Goal: Information Seeking & Learning: Learn about a topic

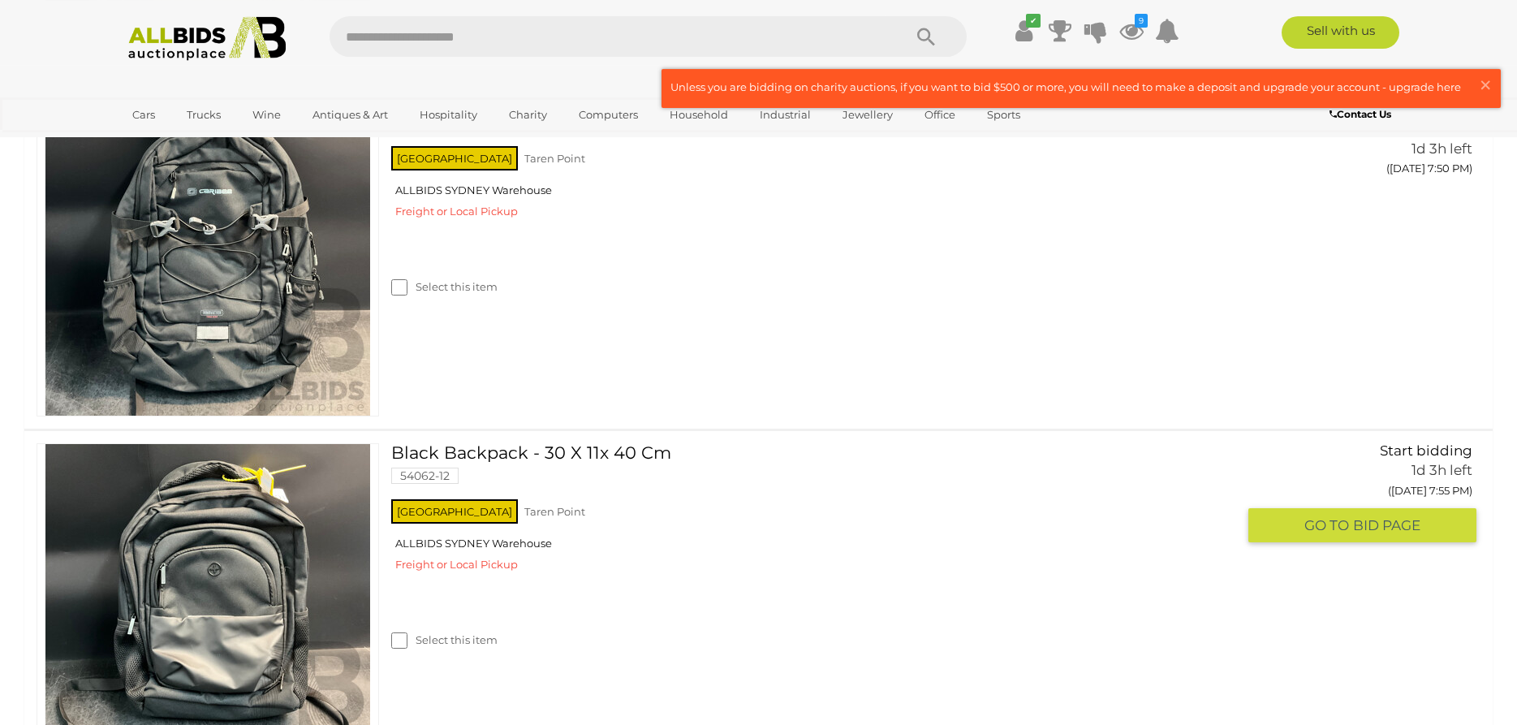
scroll to position [2162, 0]
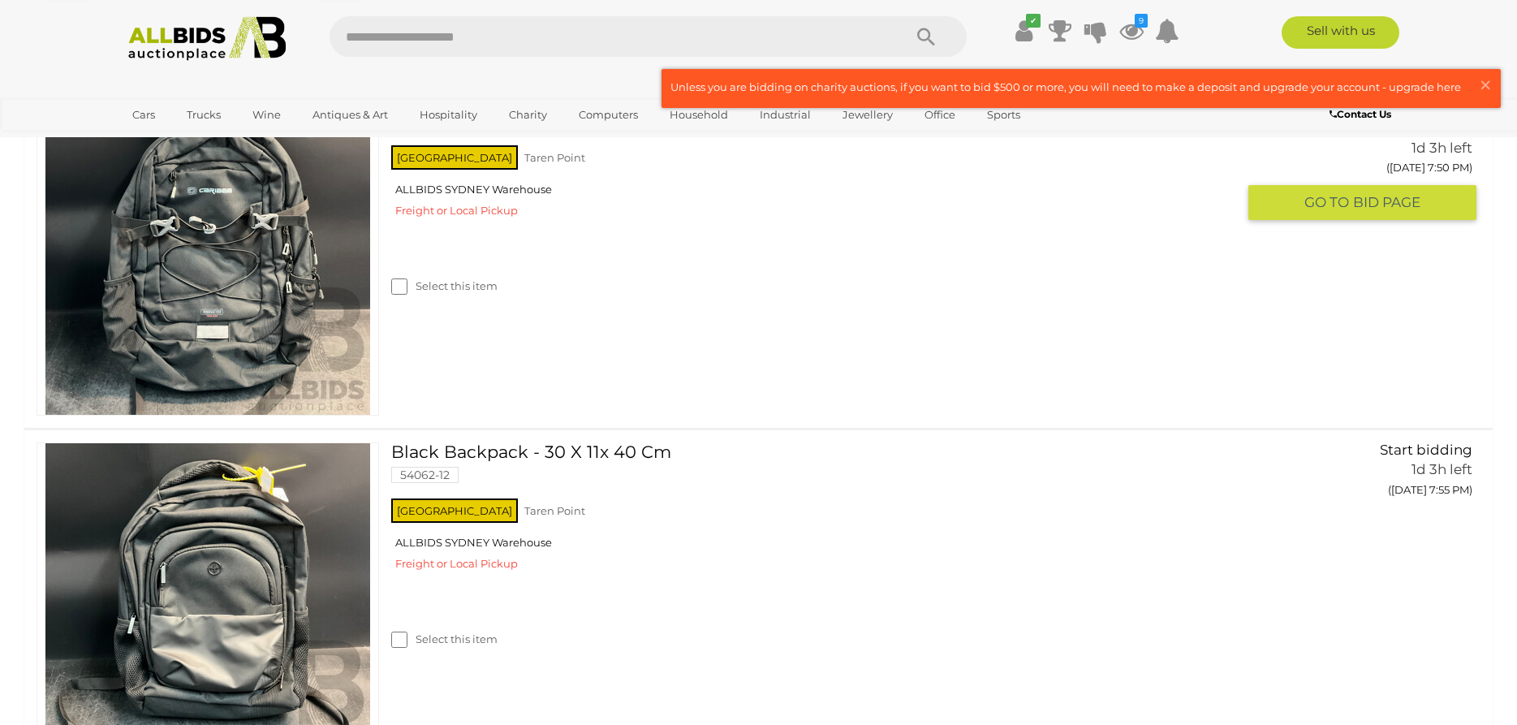
click at [261, 305] on img at bounding box center [207, 252] width 325 height 325
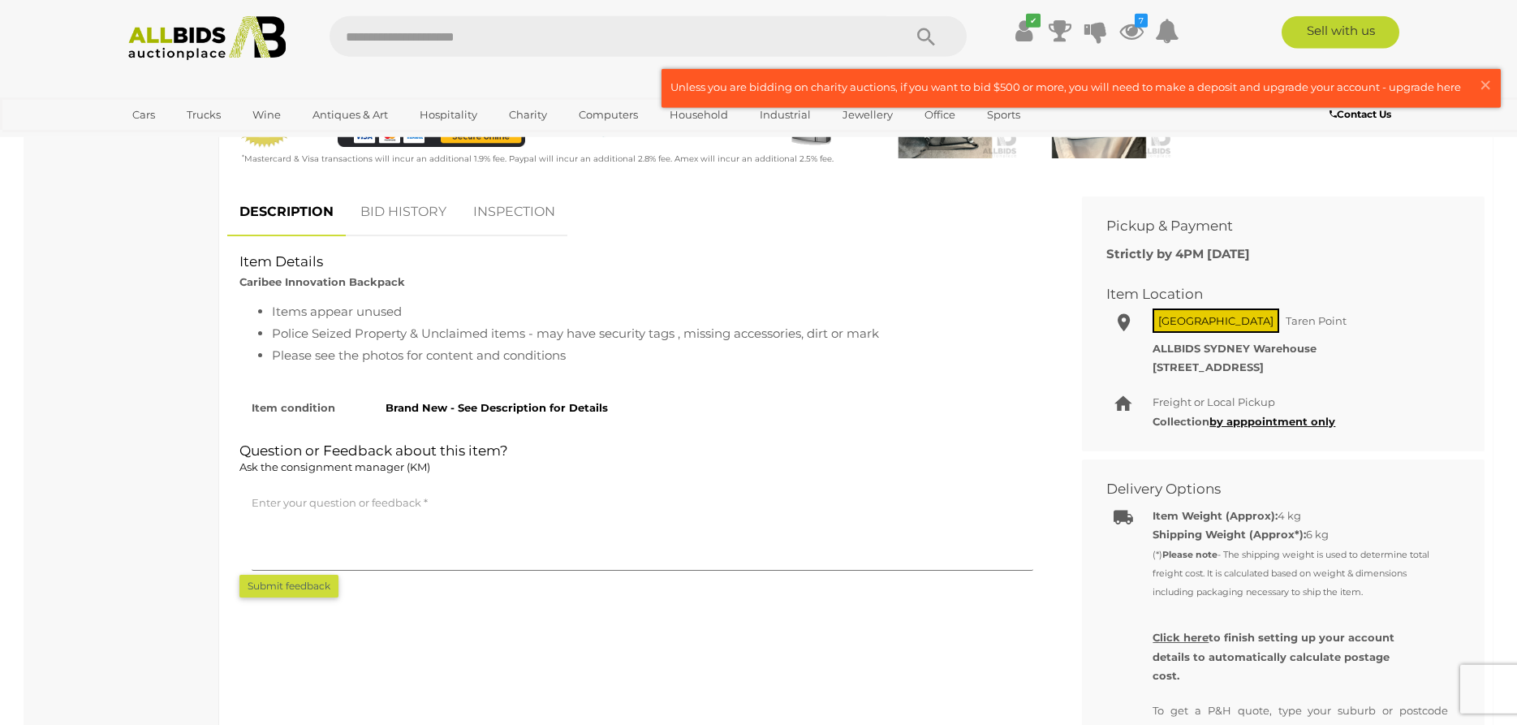
scroll to position [542, 0]
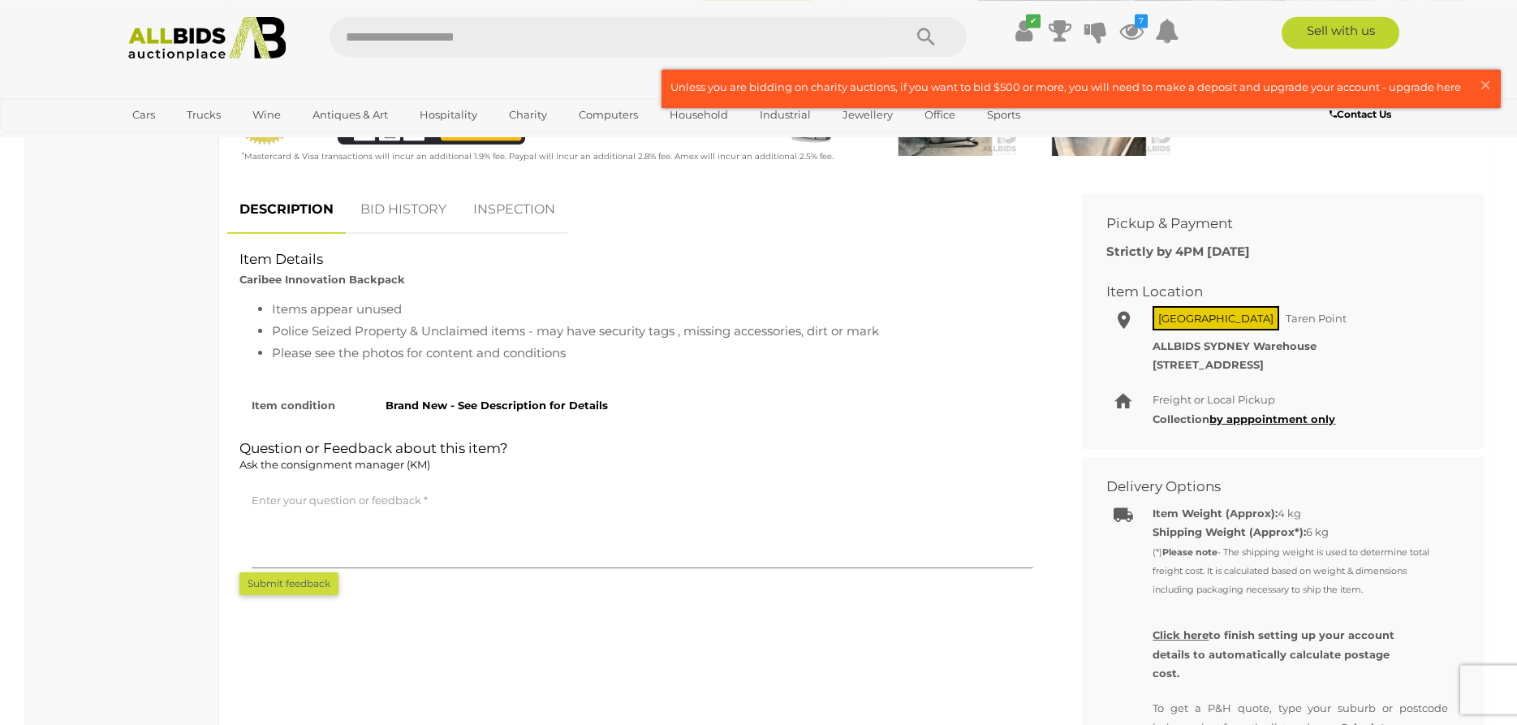
click at [490, 204] on link "INSPECTION" at bounding box center [514, 210] width 106 height 48
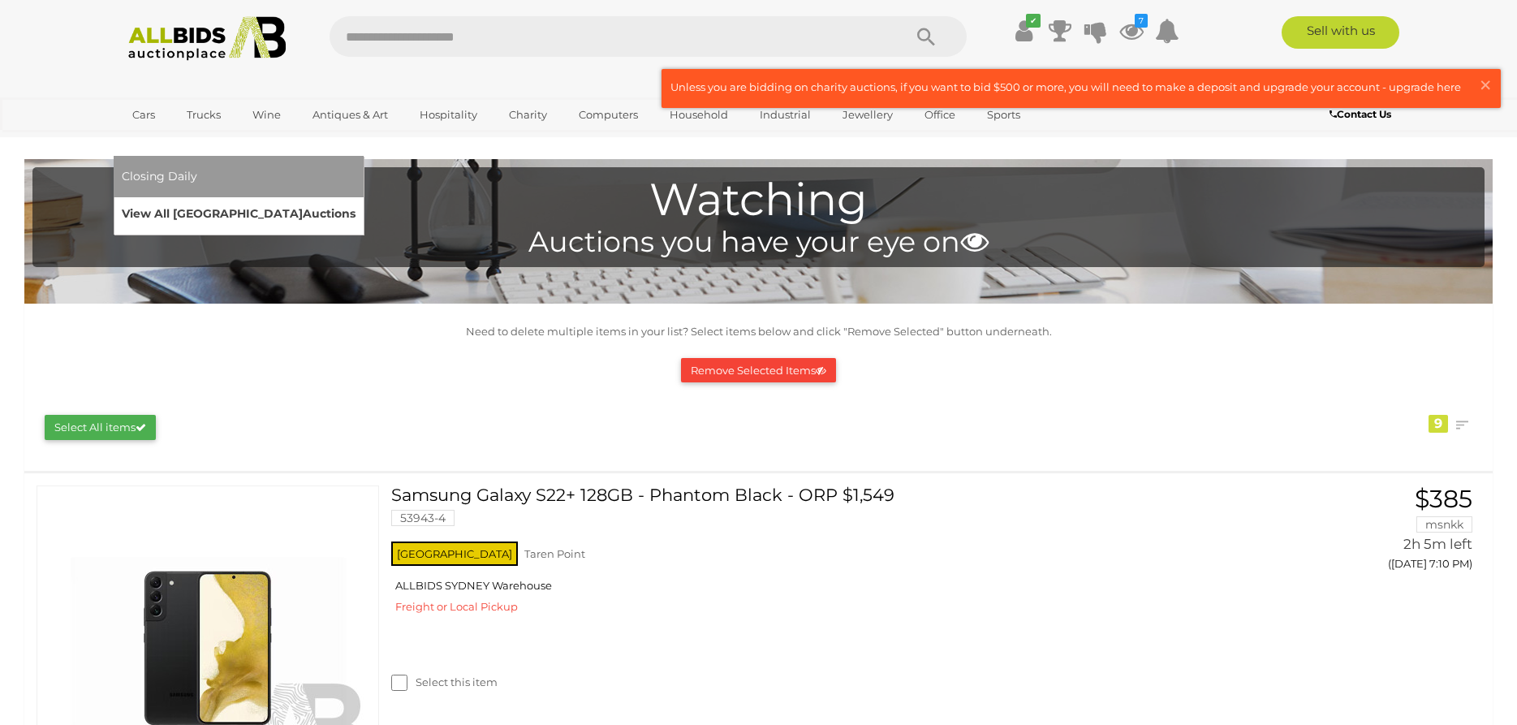
click at [356, 201] on link "View All Sydney Auctions" at bounding box center [239, 213] width 234 height 25
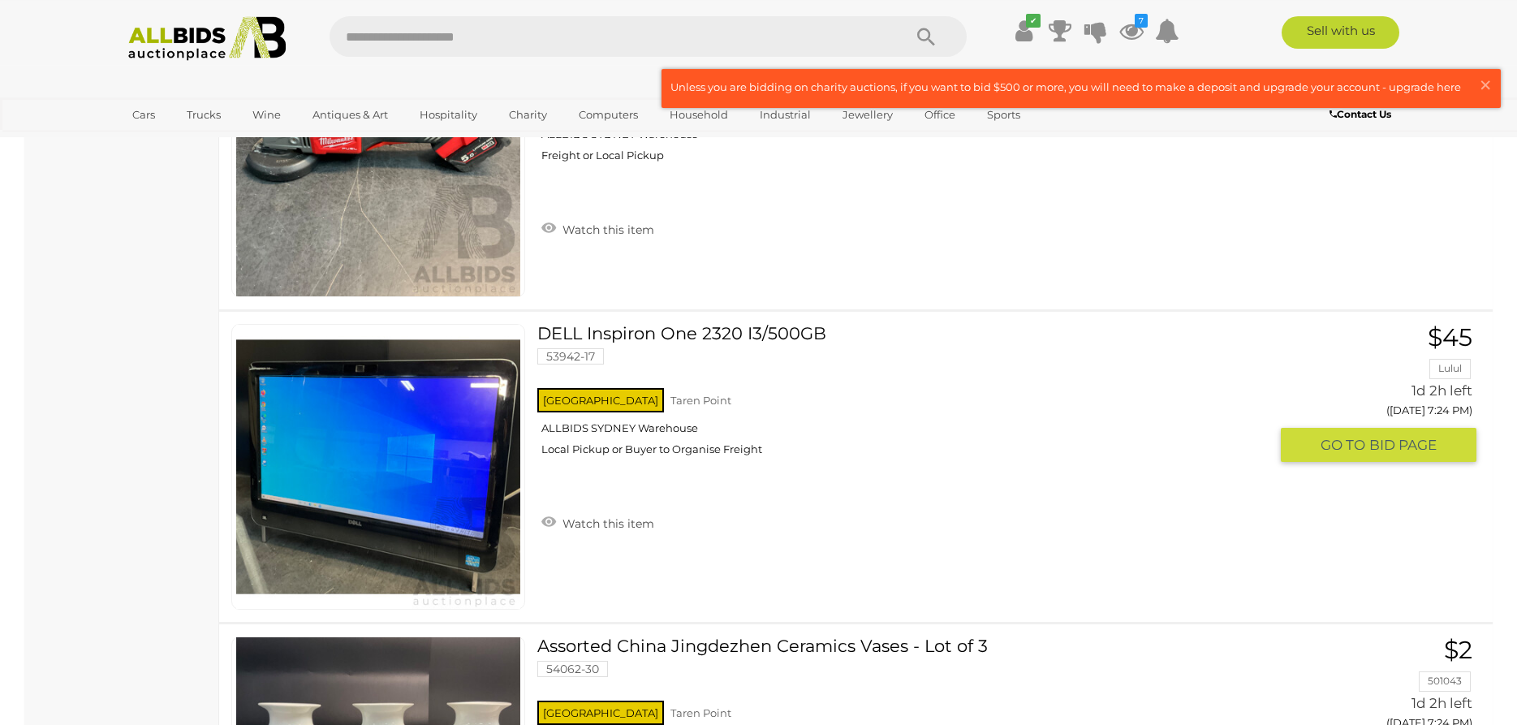
scroll to position [31095, 0]
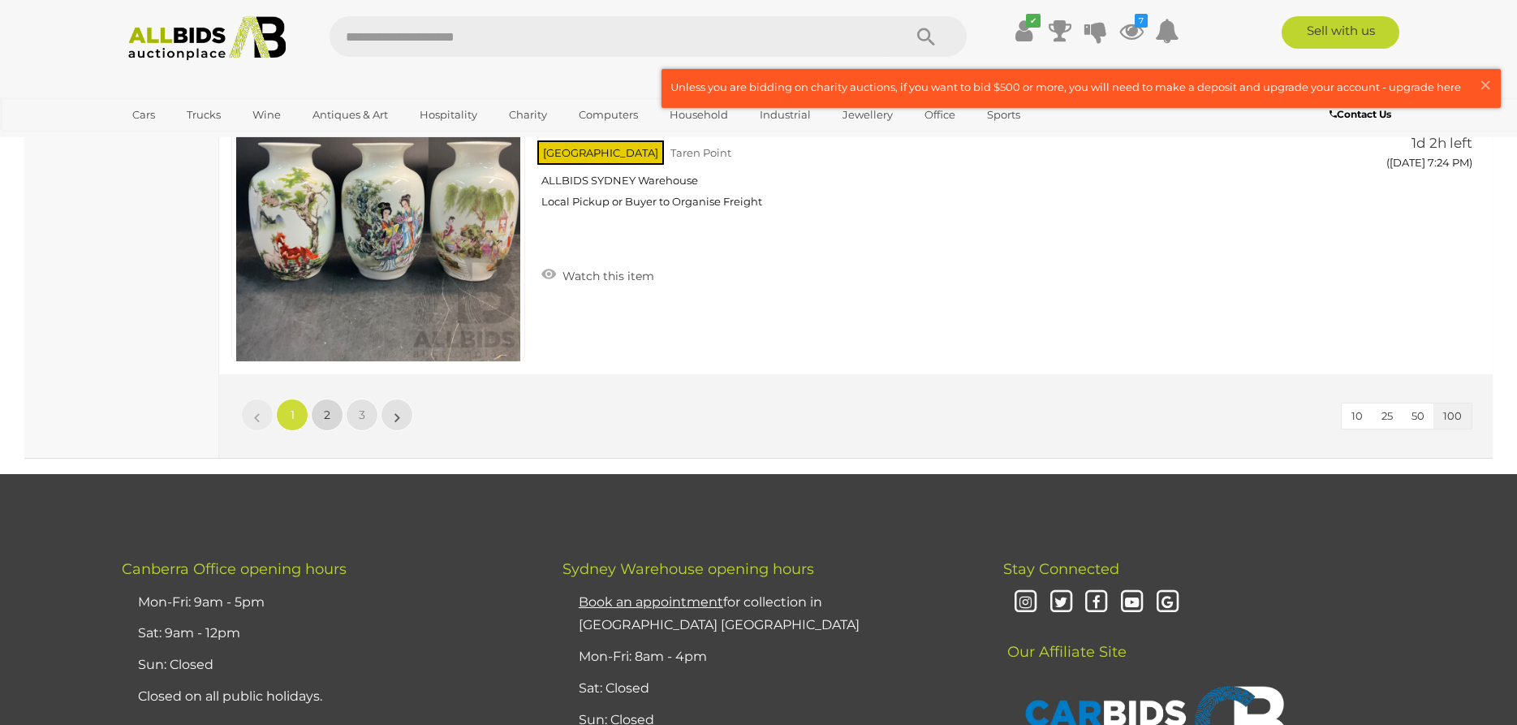
click at [331, 412] on link "2" at bounding box center [327, 415] width 32 height 32
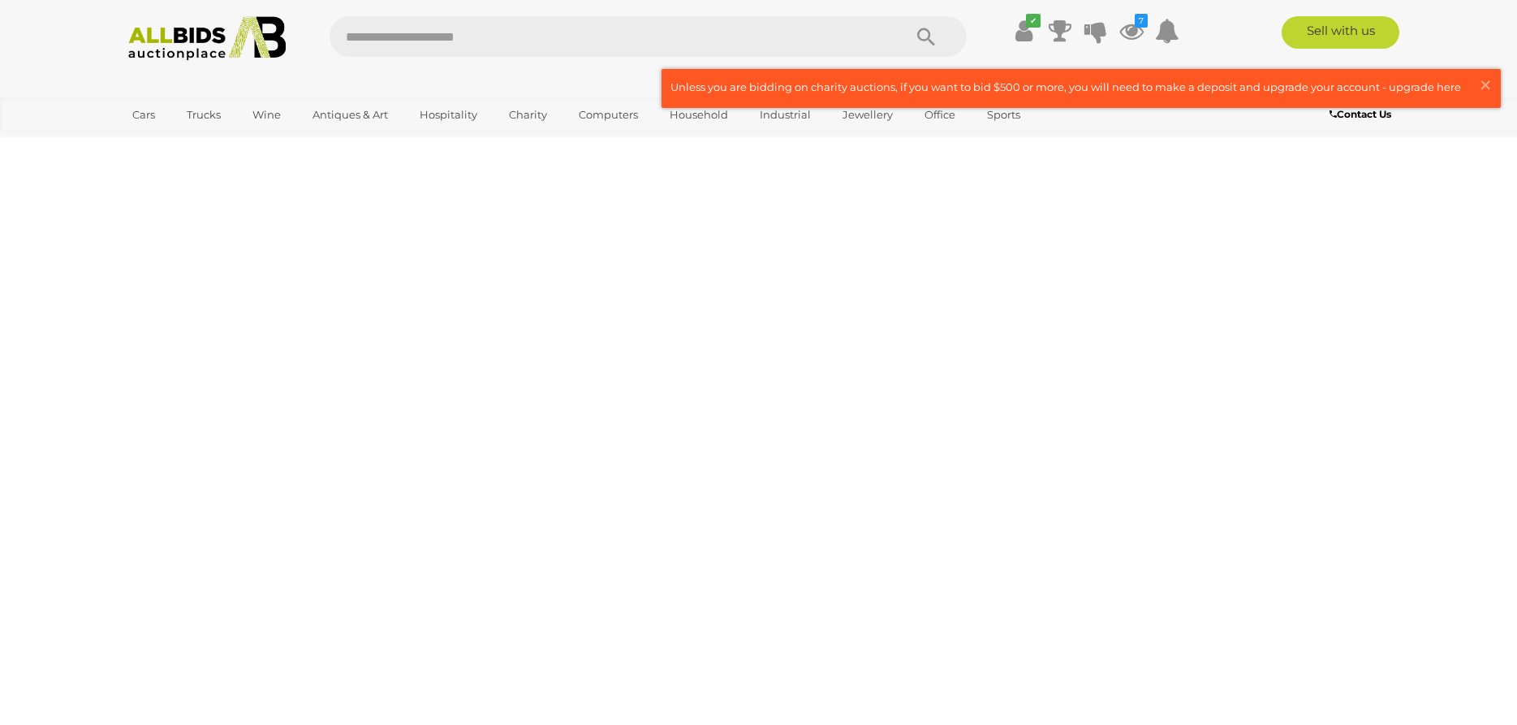
scroll to position [52, 0]
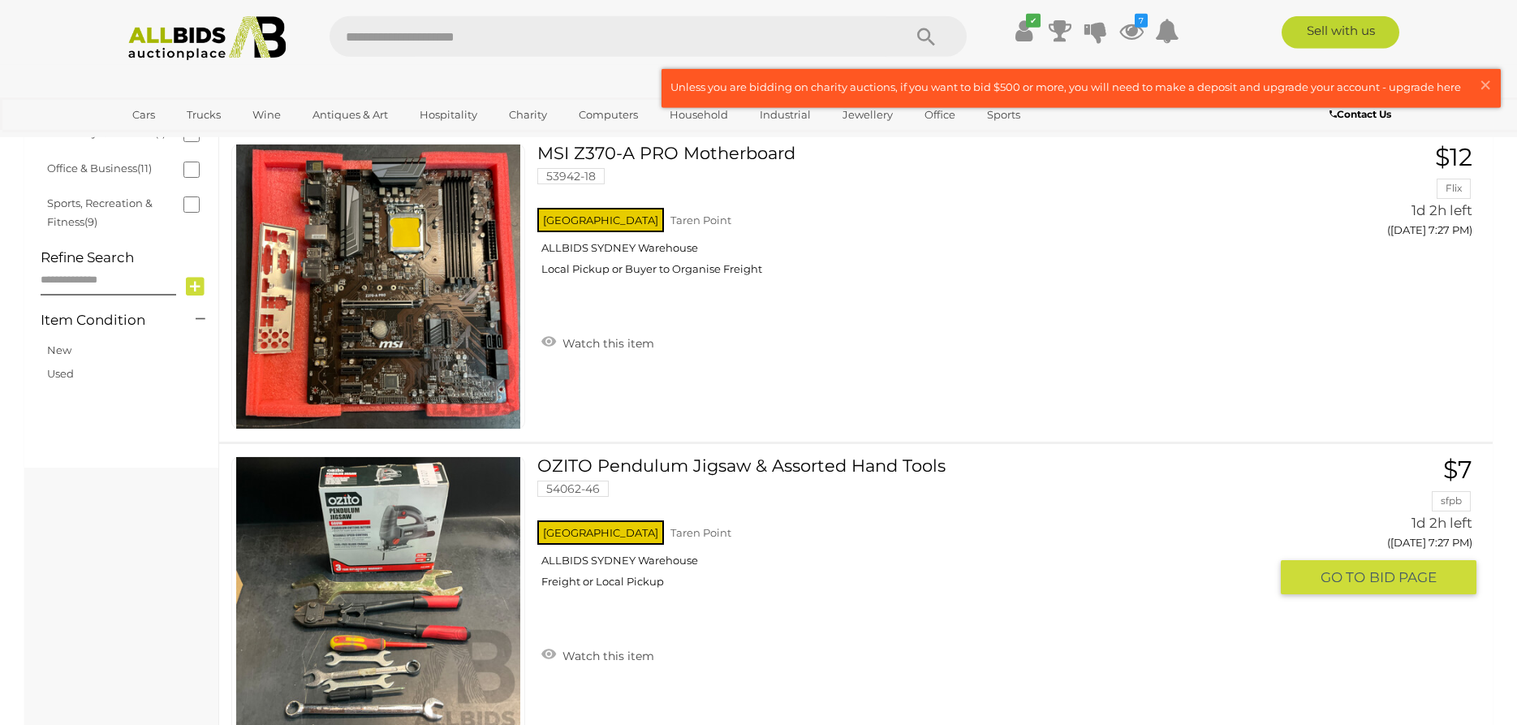
scroll to position [711, 0]
click at [575, 649] on link "Watch this item" at bounding box center [597, 653] width 121 height 24
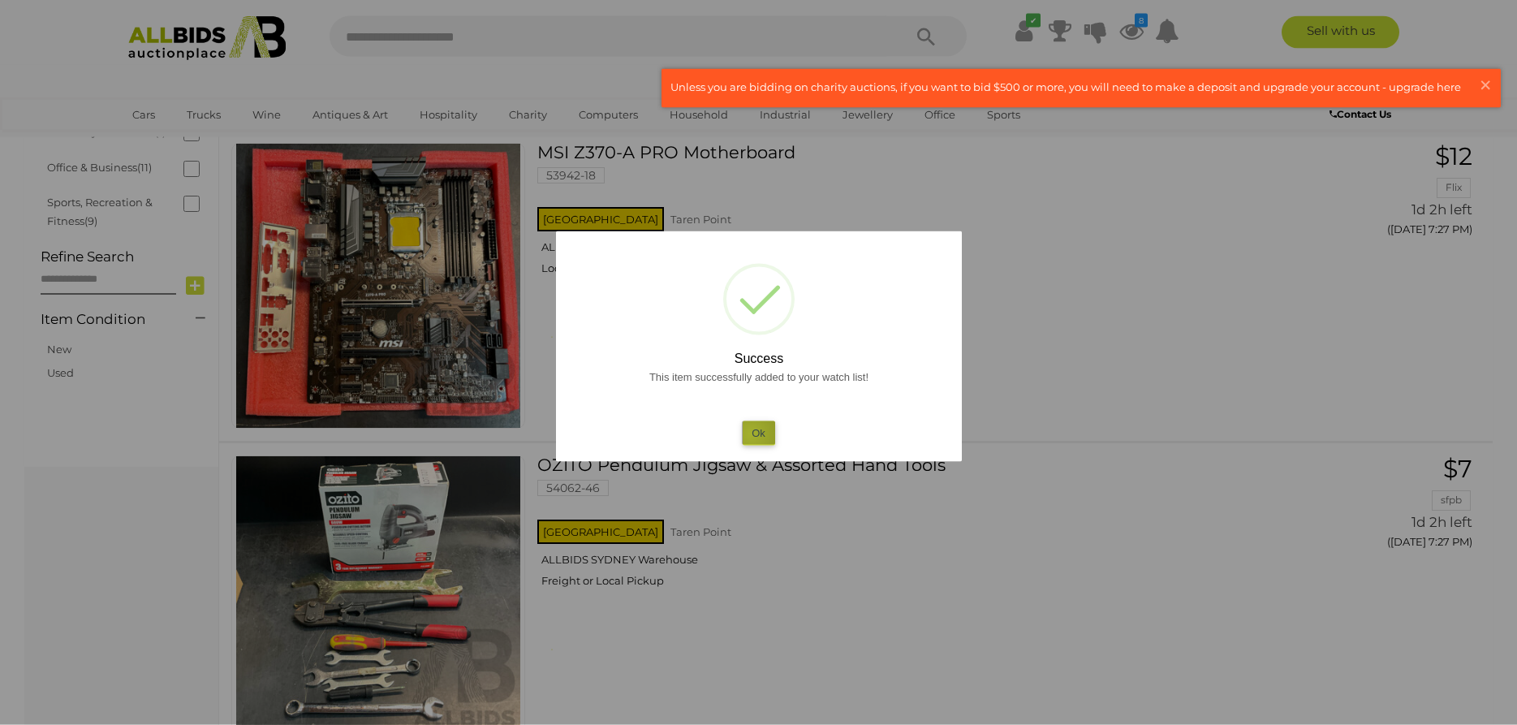
click at [751, 434] on button "Ok" at bounding box center [758, 433] width 33 height 24
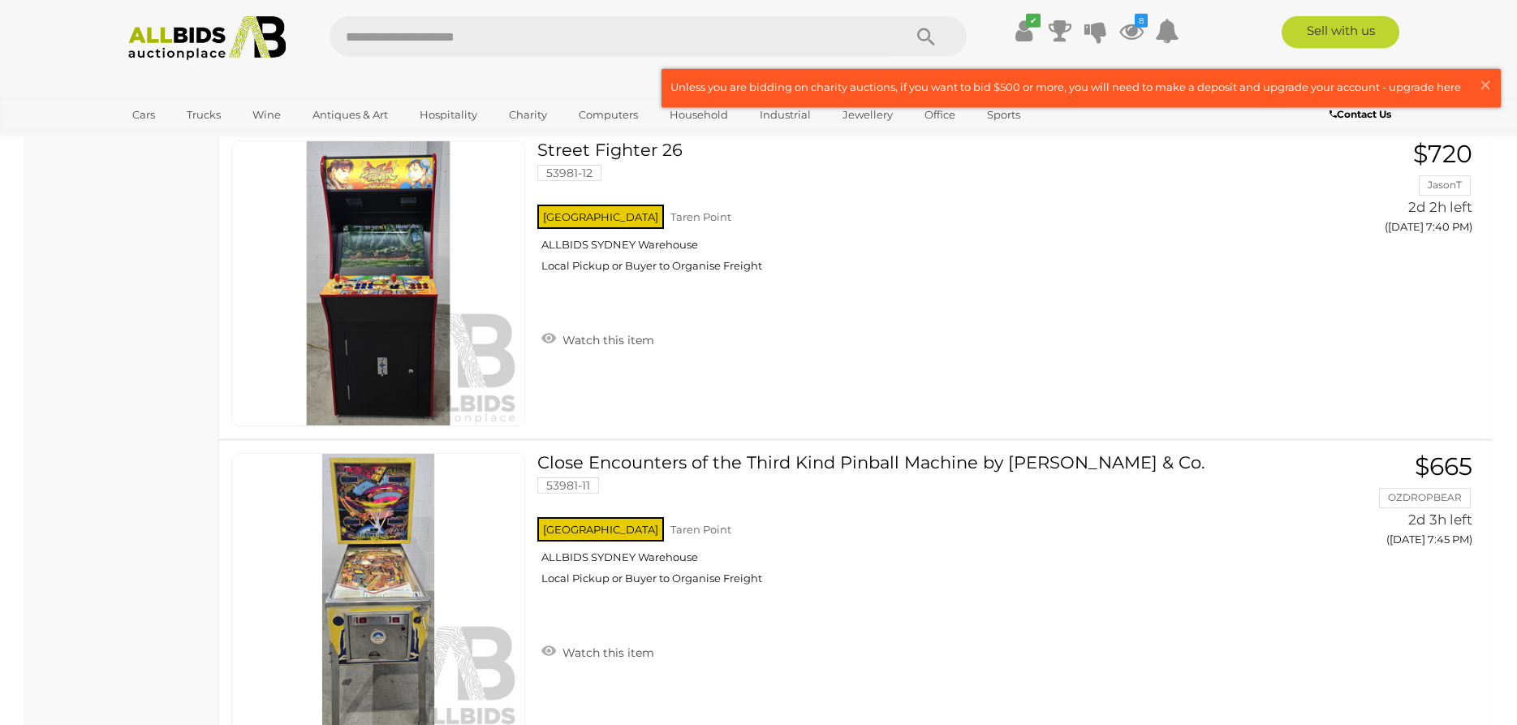
scroll to position [30966, 0]
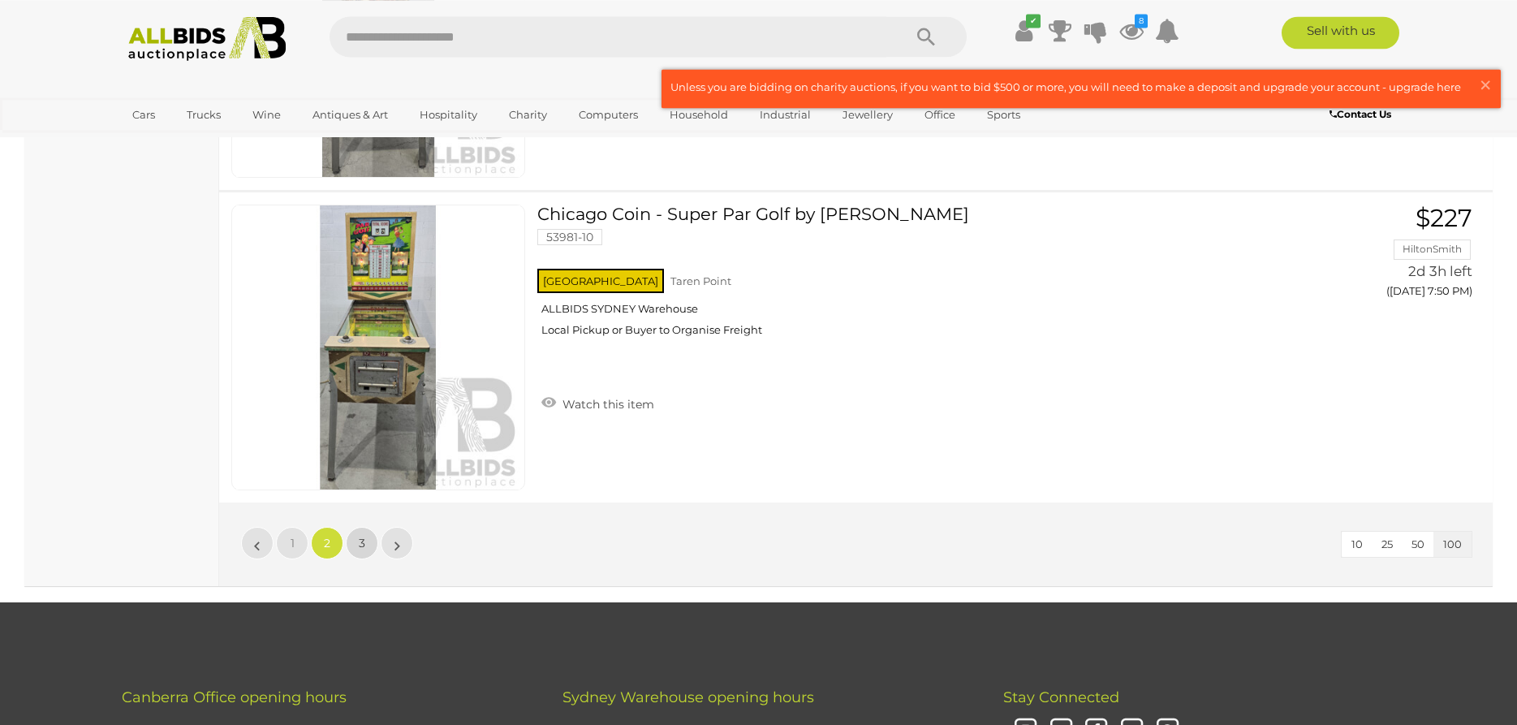
click at [365, 544] on span "3" at bounding box center [362, 543] width 6 height 15
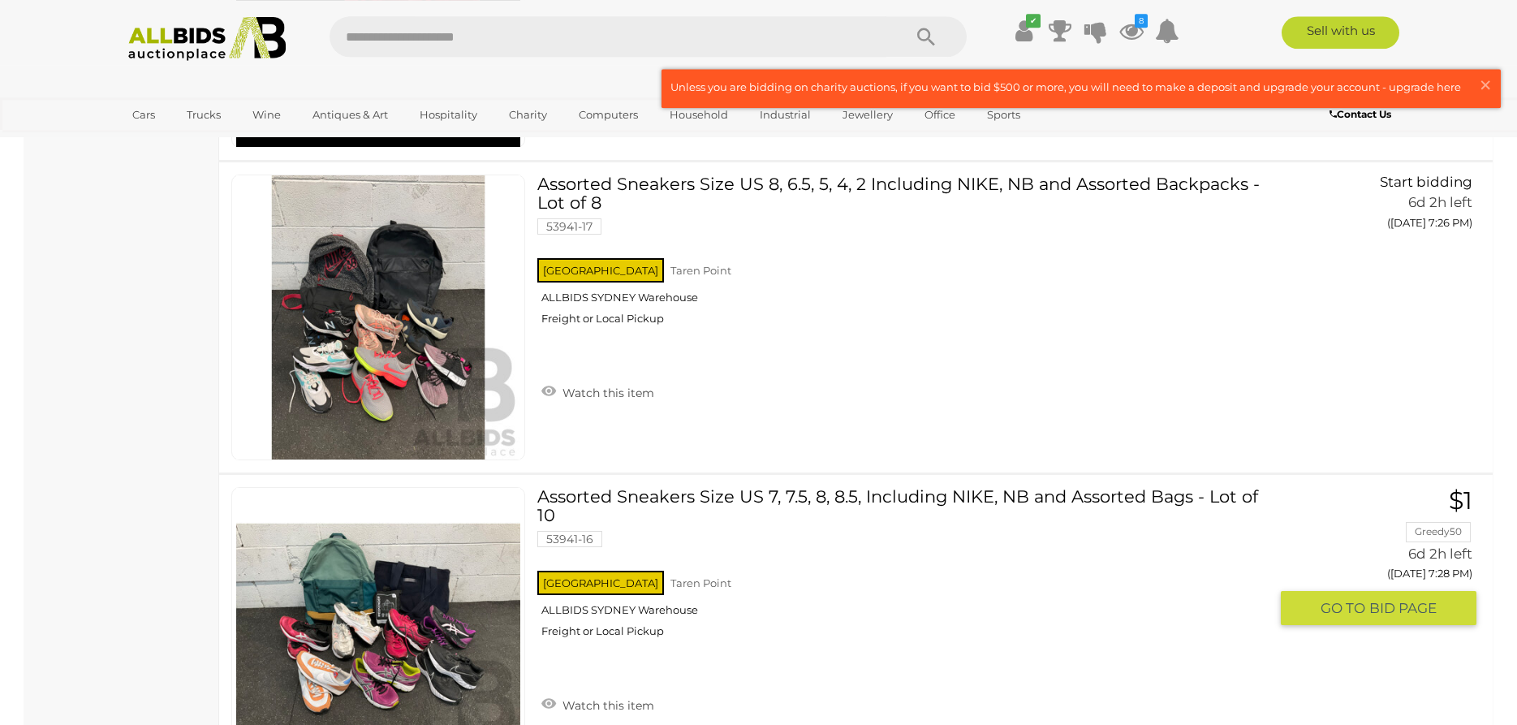
scroll to position [12535, 0]
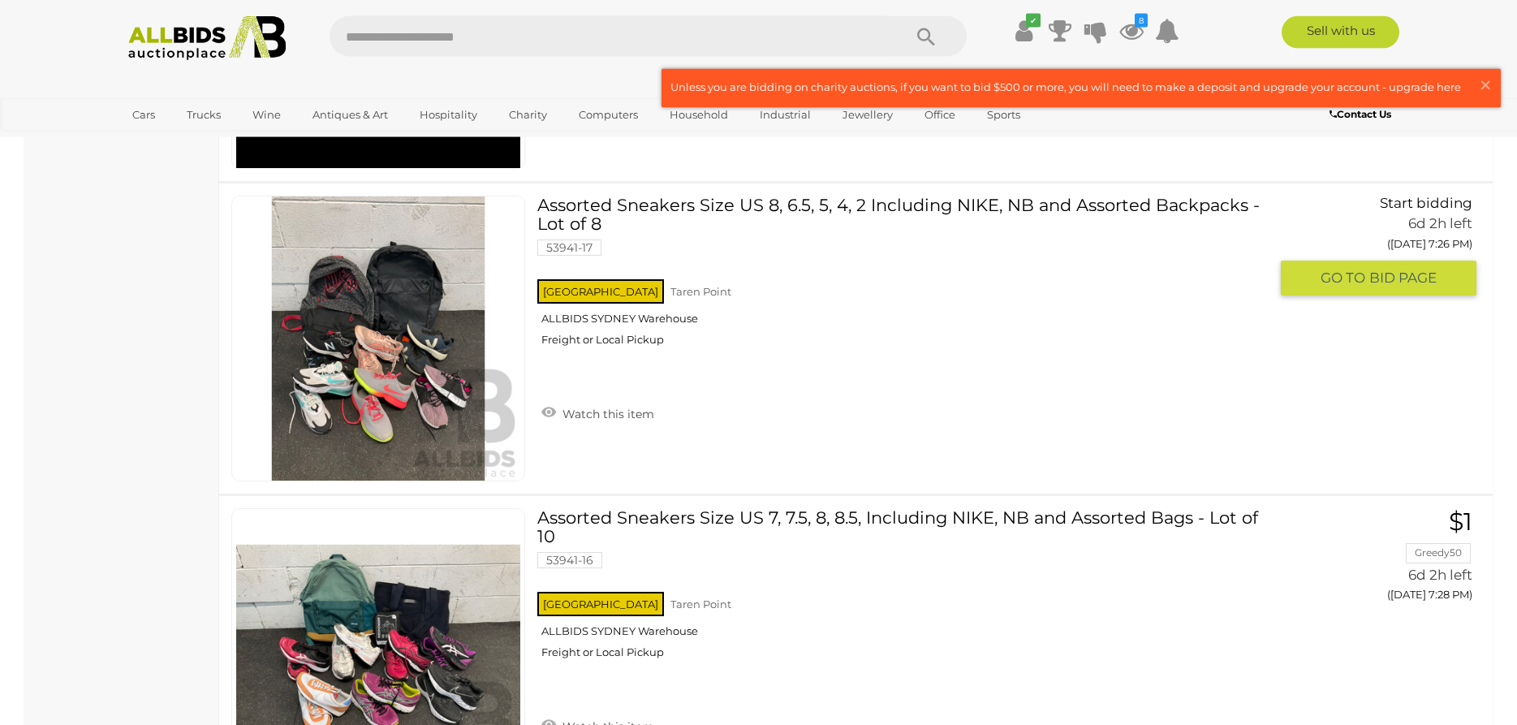
click at [664, 206] on link "Assorted Sneakers Size US 8, 6.5, 5, 4, 2 Including NIKE, NB and Assorted Backp…" at bounding box center [909, 277] width 718 height 163
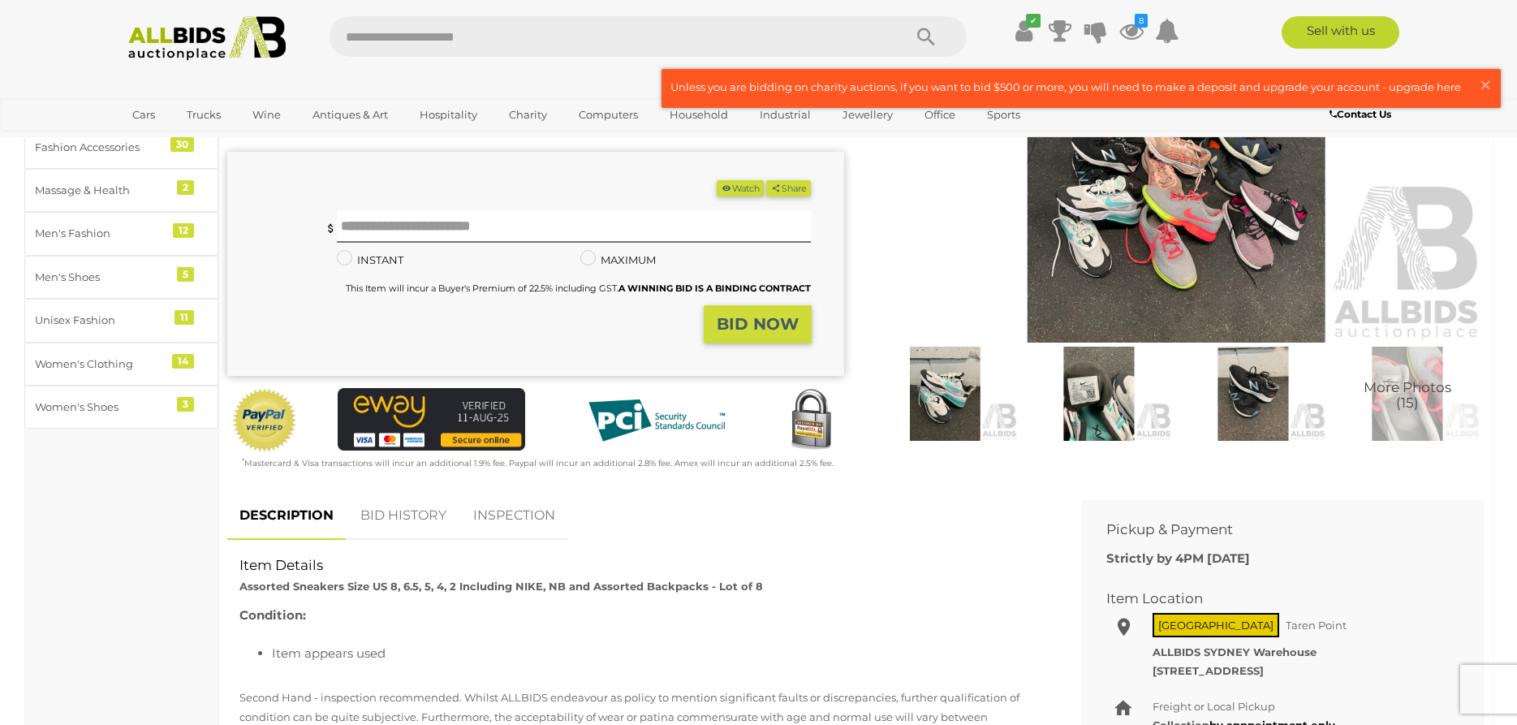
scroll to position [258, 0]
click at [507, 525] on link "INSPECTION" at bounding box center [514, 515] width 106 height 48
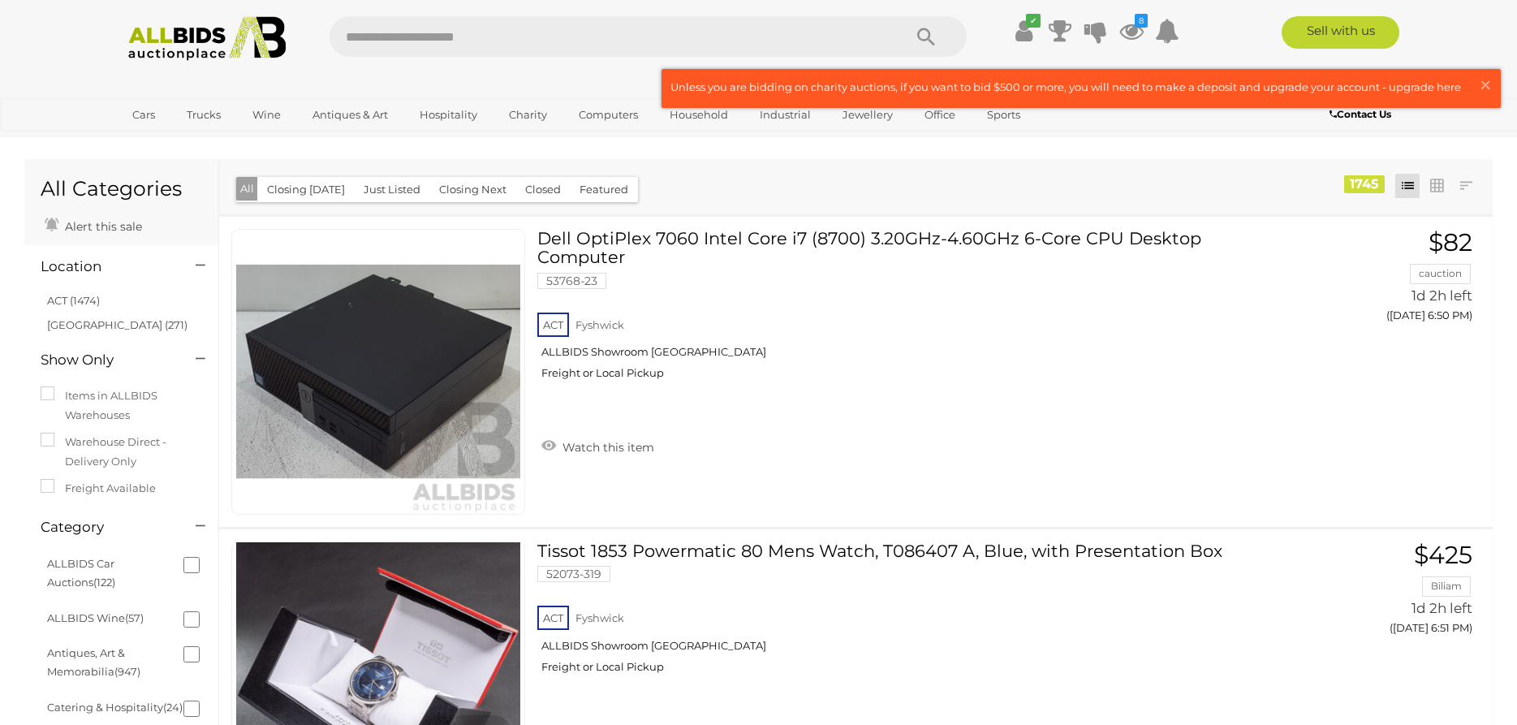
drag, startPoint x: 63, startPoint y: 333, endPoint x: 65, endPoint y: 318, distance: 14.8
click at [65, 318] on li "NSW (271)" at bounding box center [123, 325] width 157 height 24
click at [65, 323] on link "NSW (271)" at bounding box center [117, 324] width 140 height 13
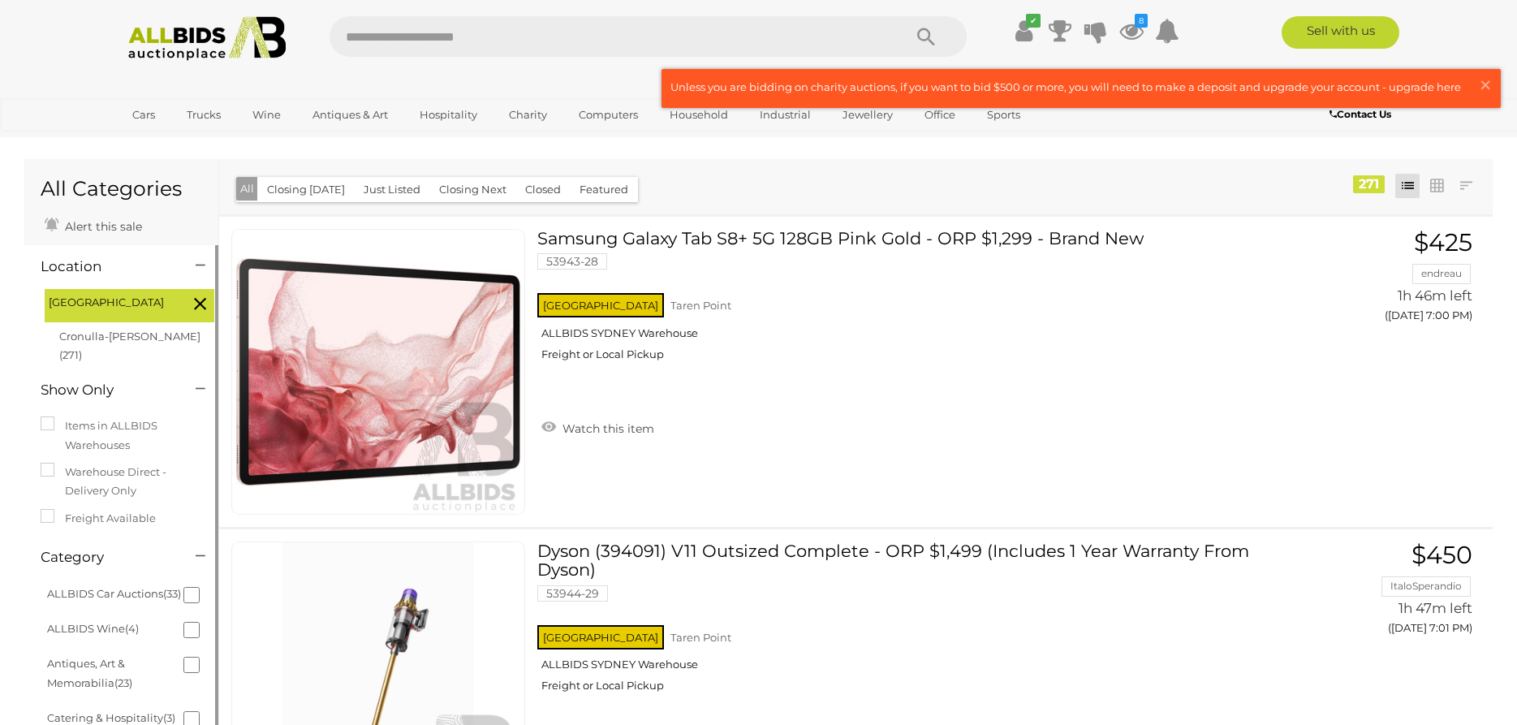
click at [774, 172] on div at bounding box center [803, 173] width 1145 height 4
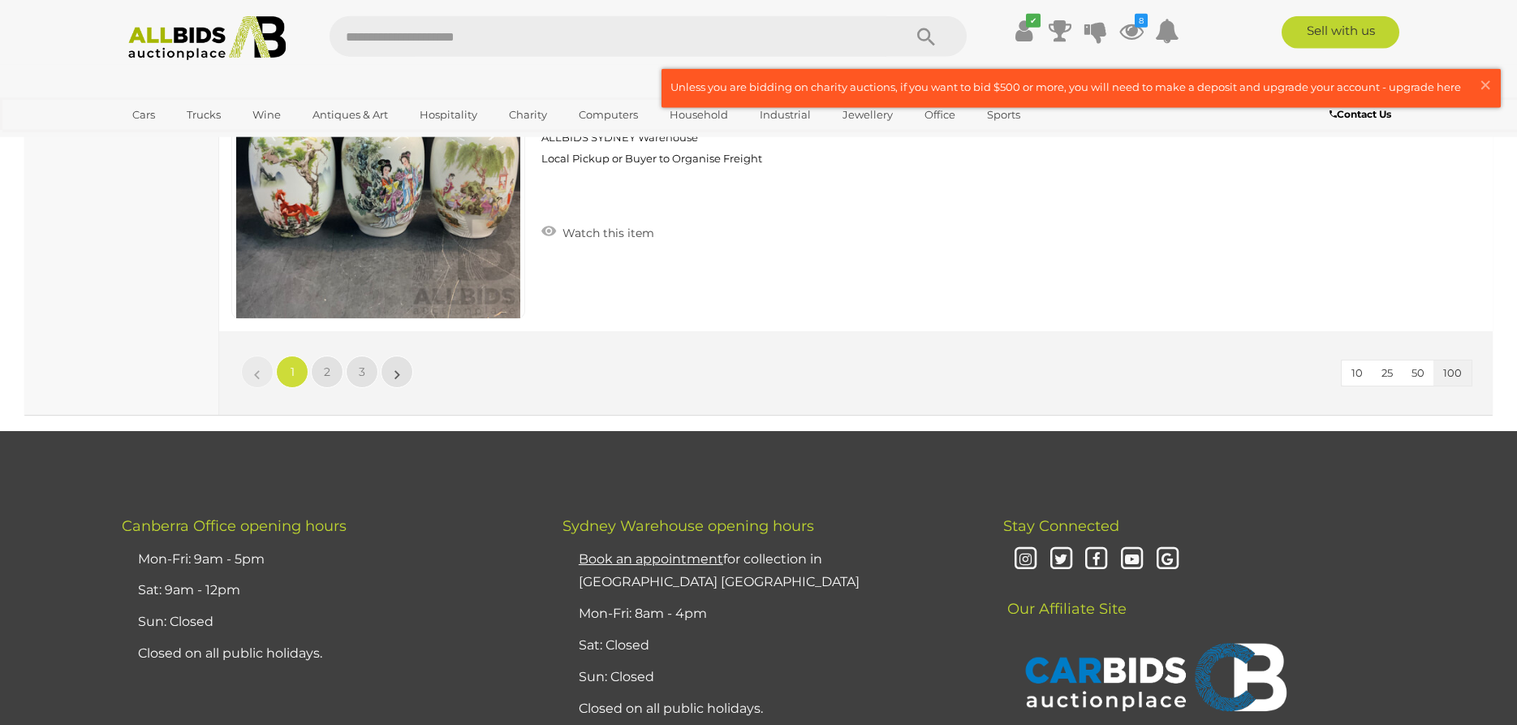
scroll to position [31030, 0]
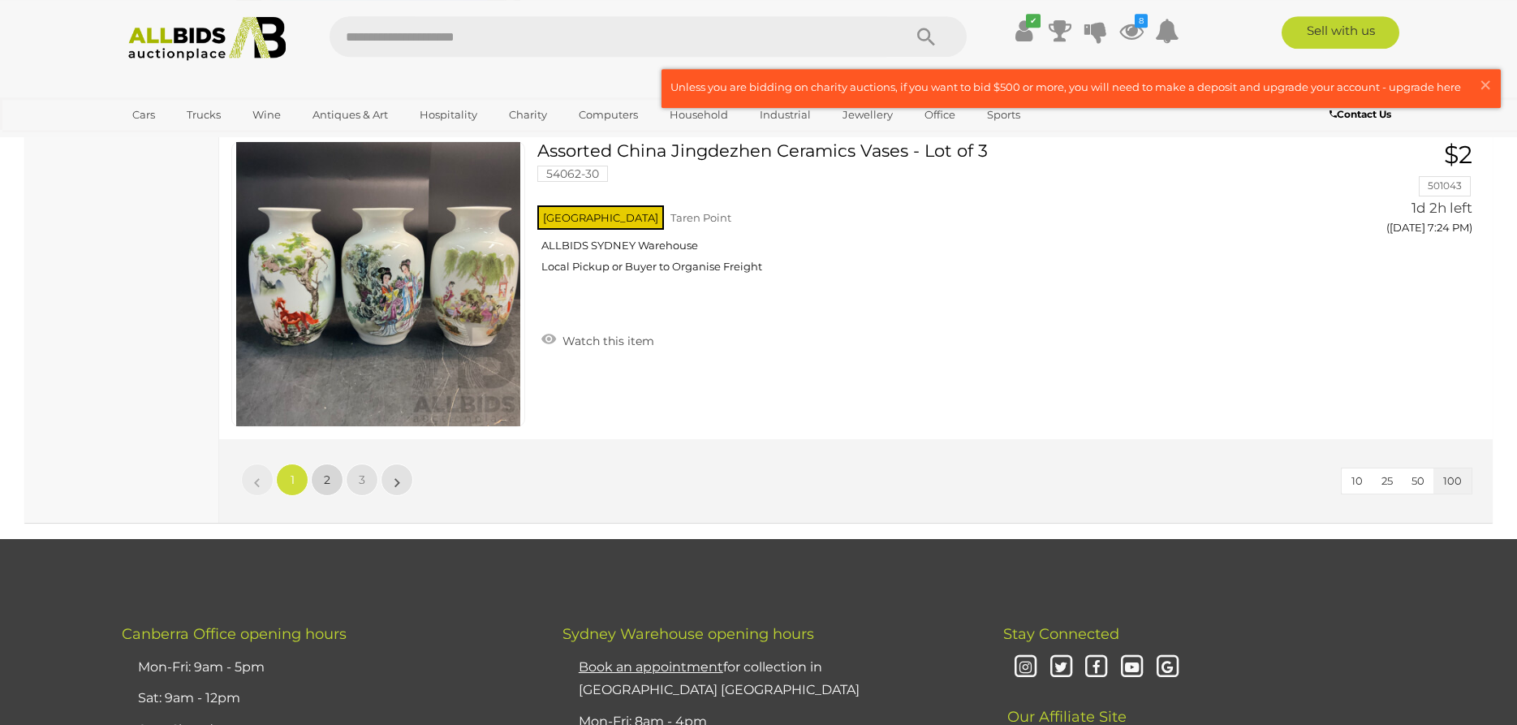
click at [326, 484] on span "2" at bounding box center [327, 479] width 6 height 15
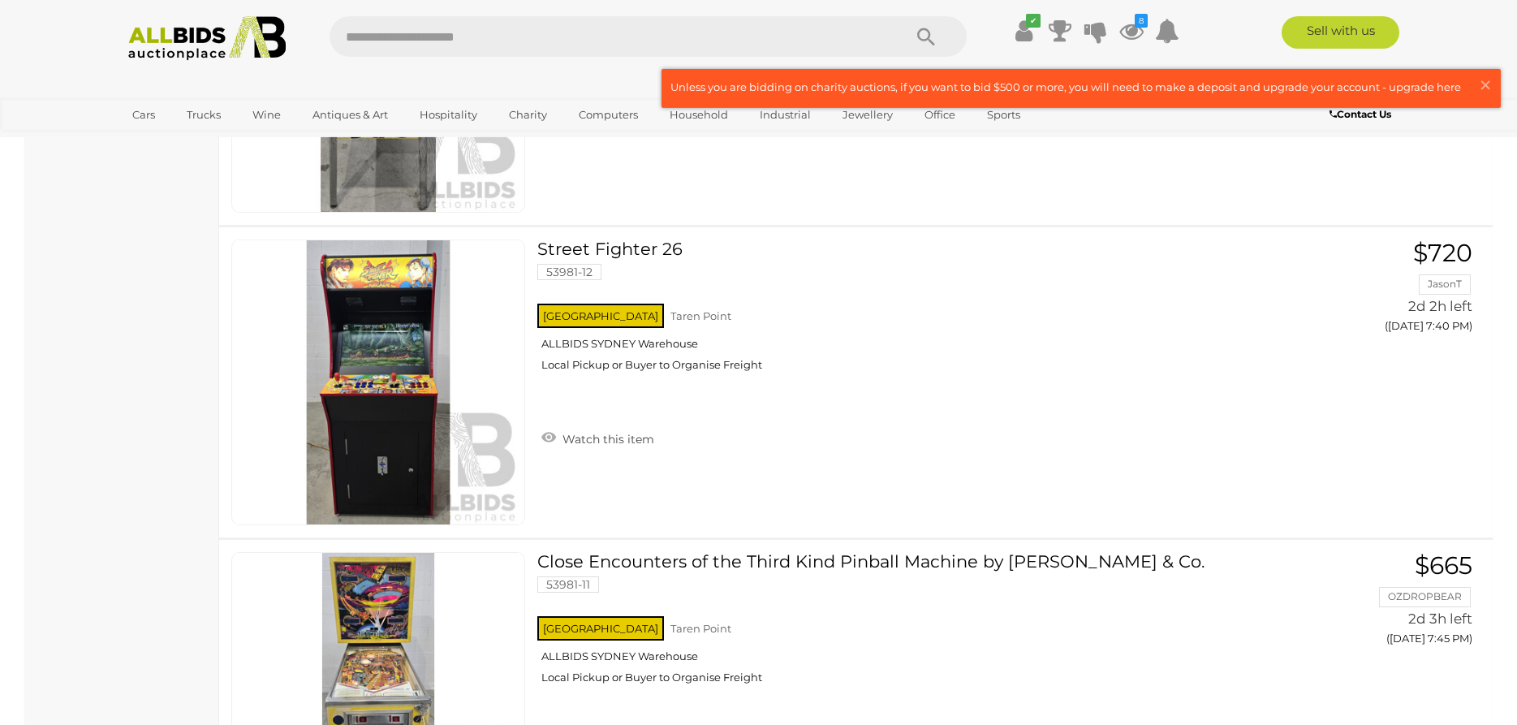
scroll to position [30867, 0]
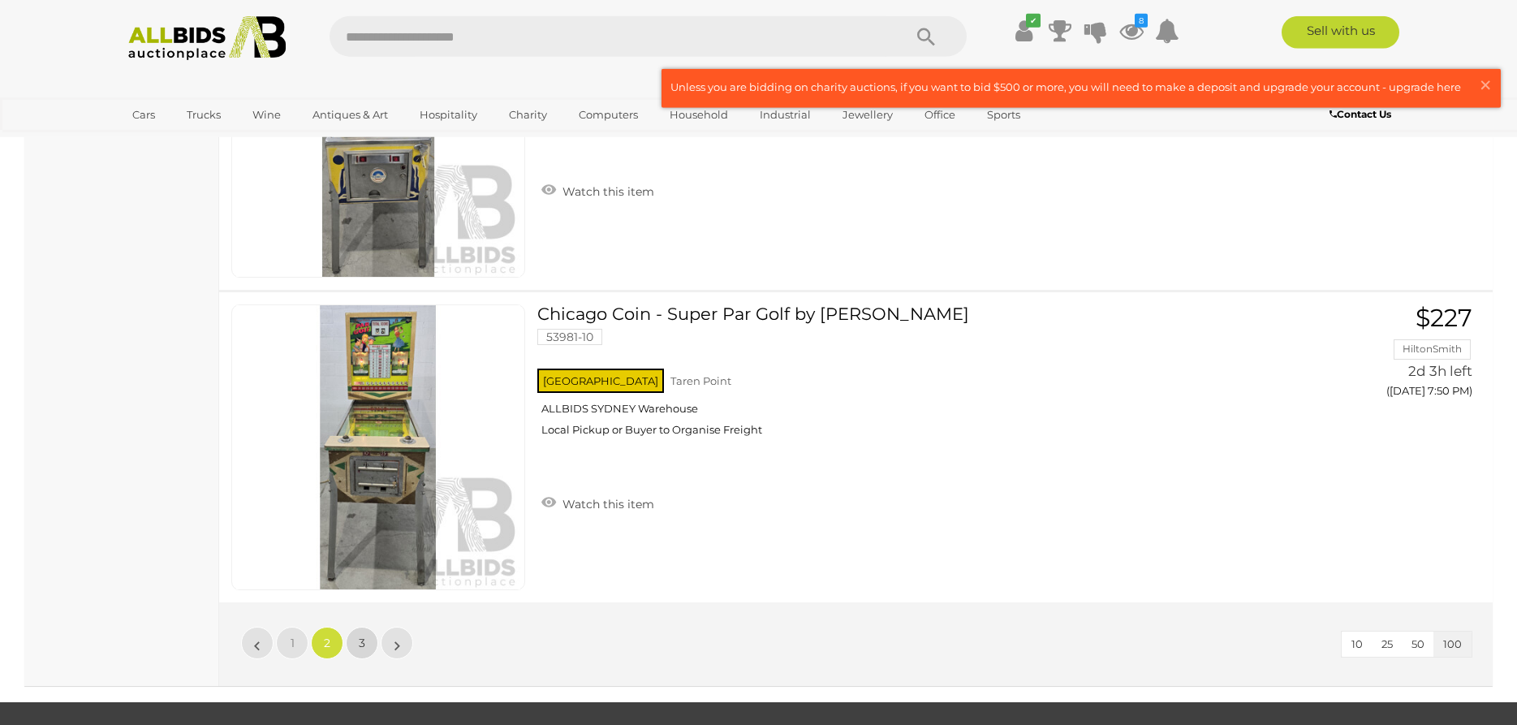
click at [361, 651] on link "3" at bounding box center [362, 643] width 32 height 32
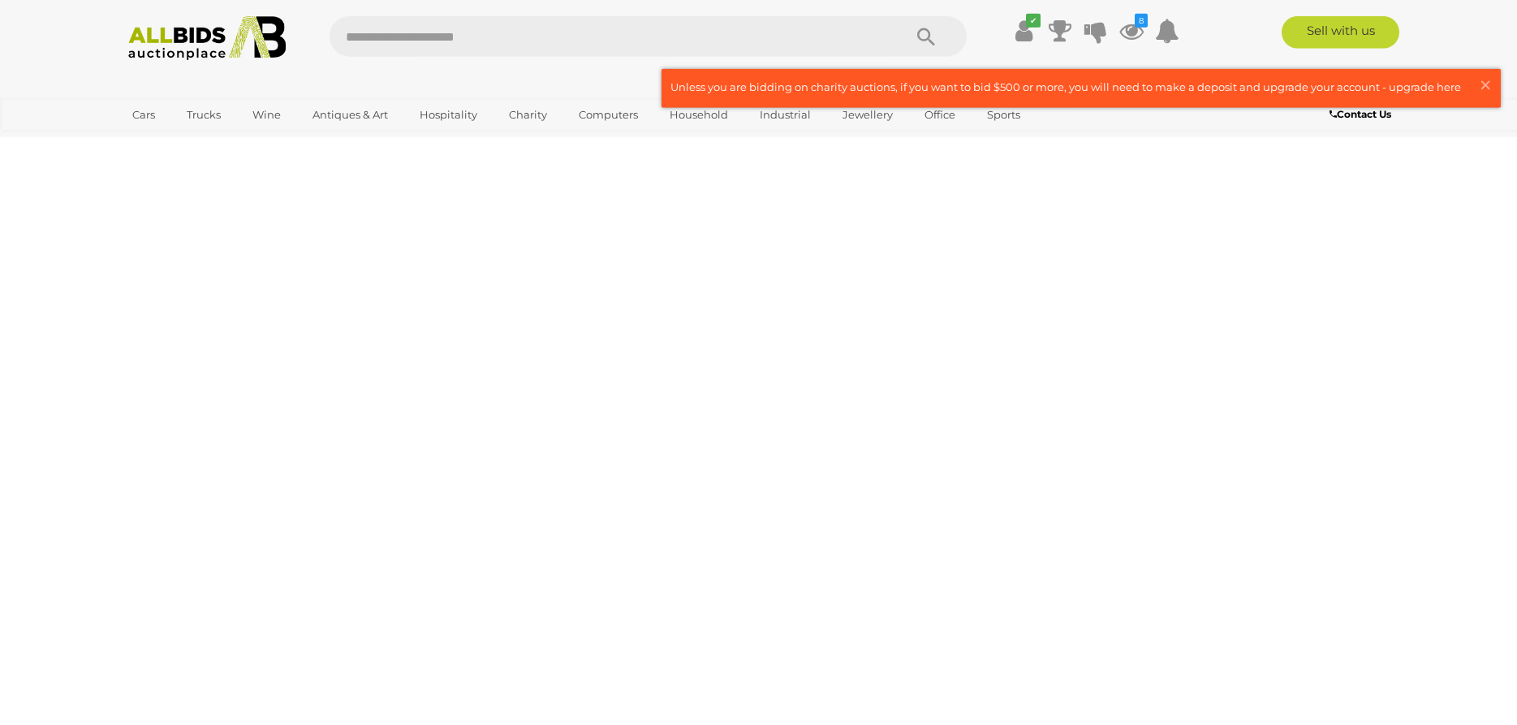
scroll to position [52, 0]
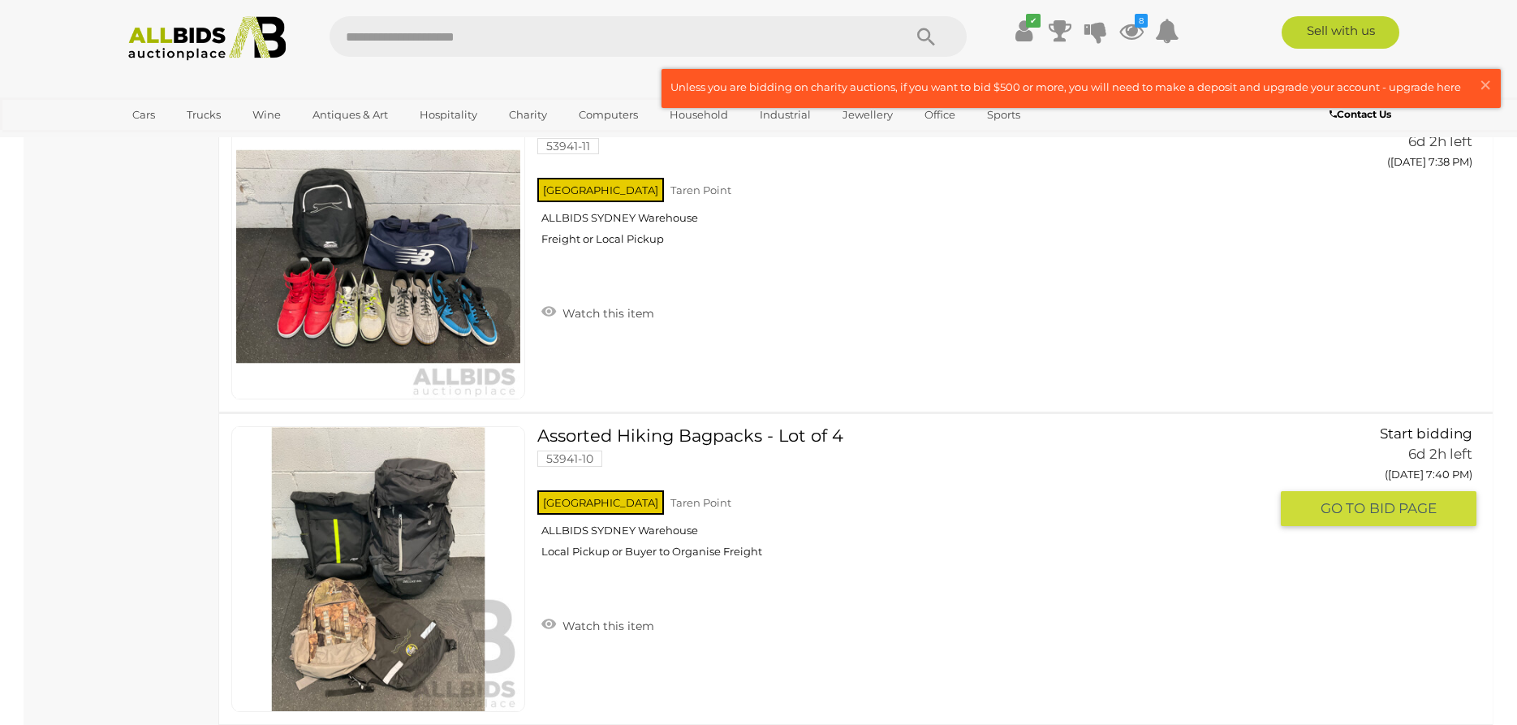
scroll to position [14811, 0]
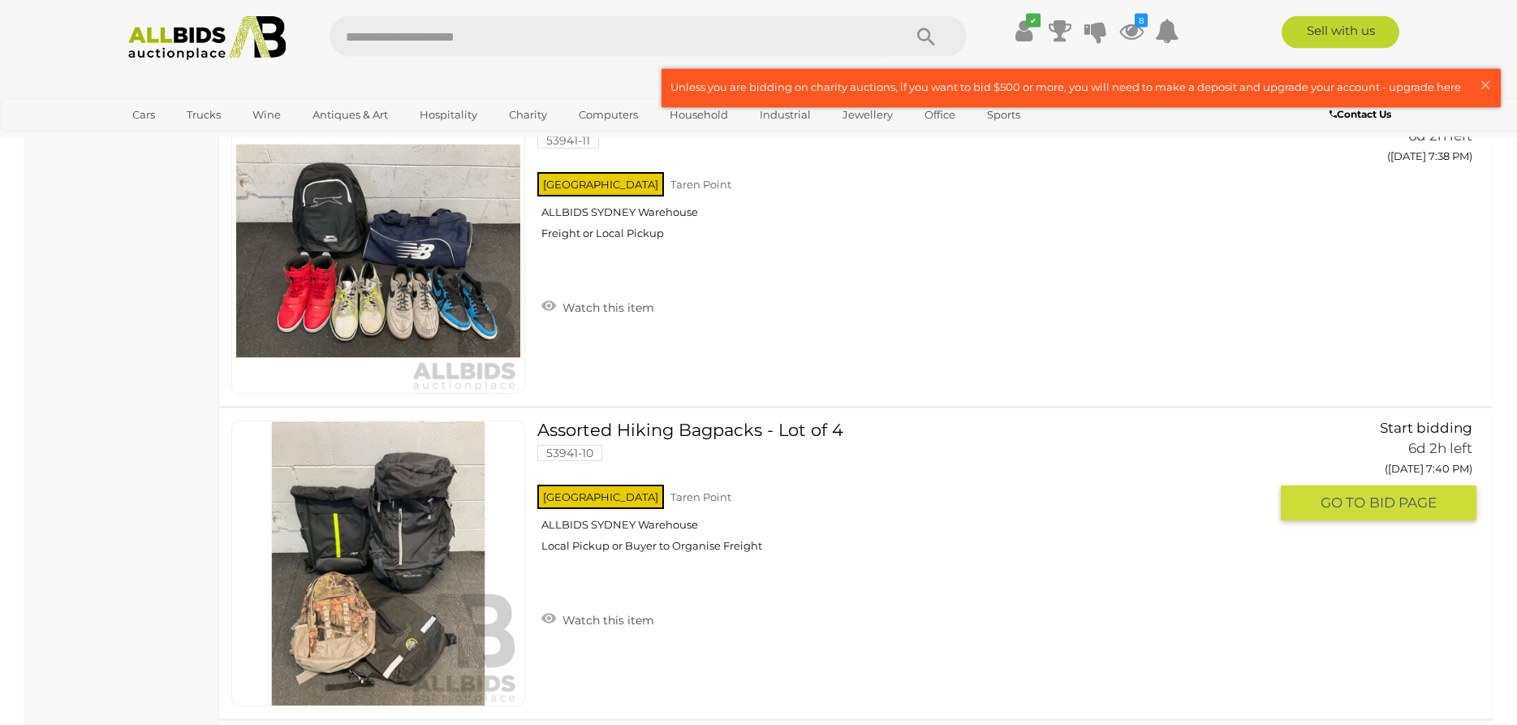
click at [361, 651] on img at bounding box center [378, 563] width 284 height 284
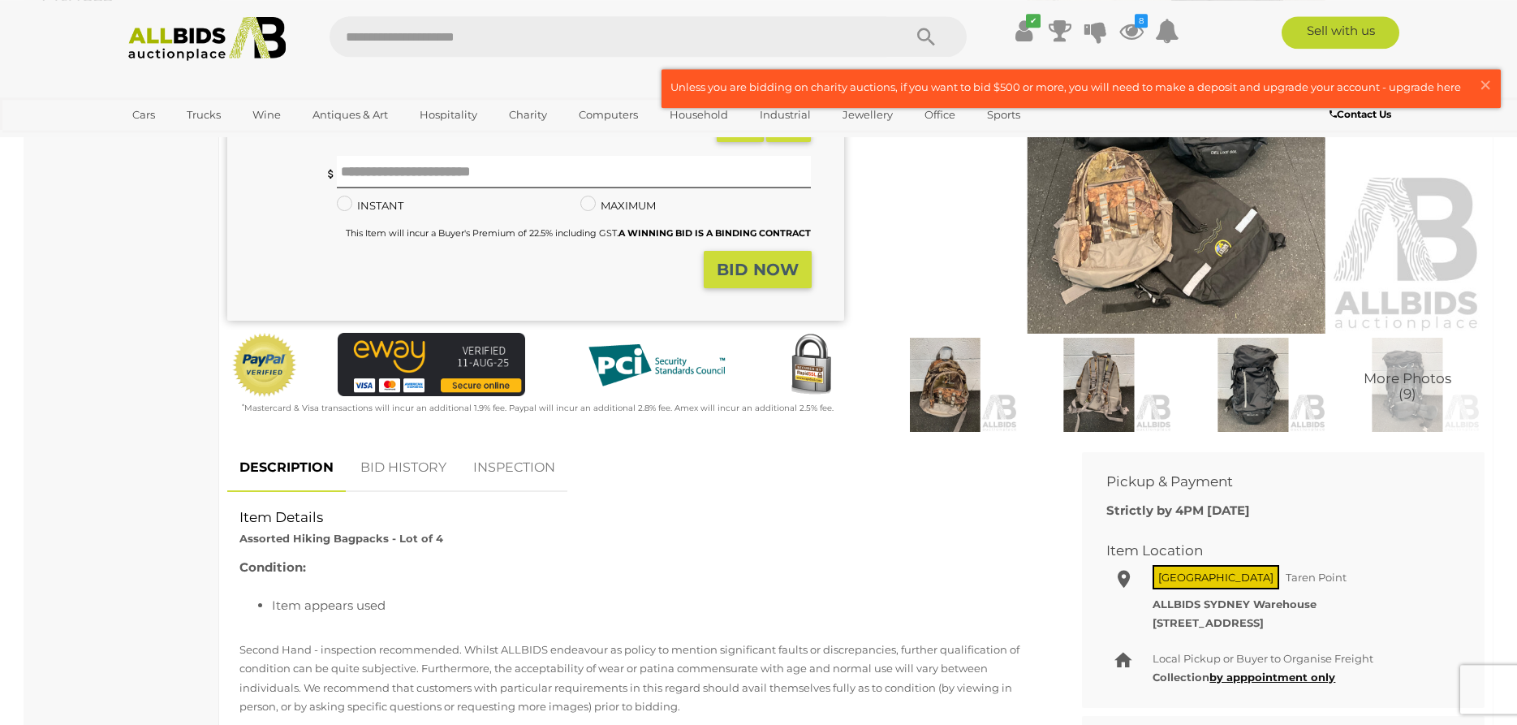
scroll to position [270, 0]
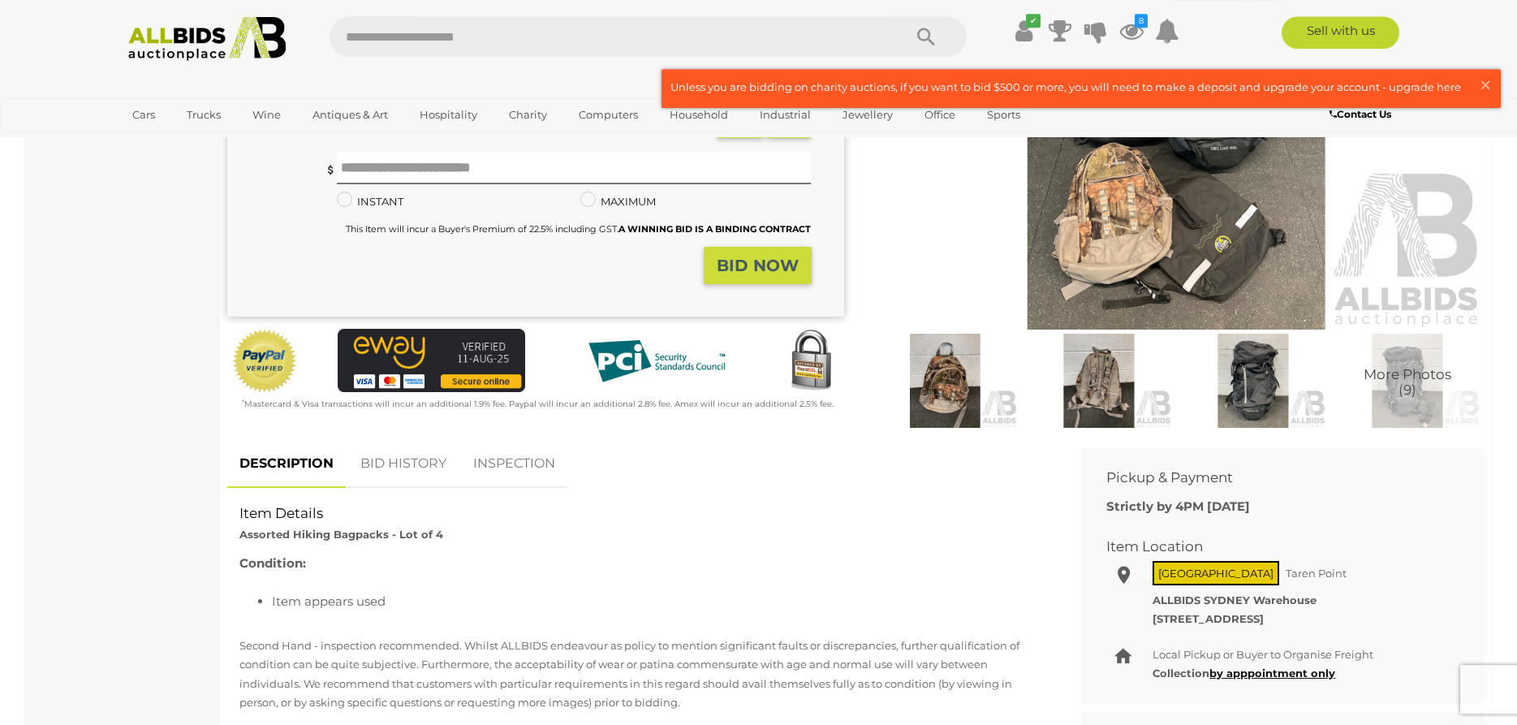
click at [498, 468] on link "INSPECTION" at bounding box center [514, 464] width 106 height 48
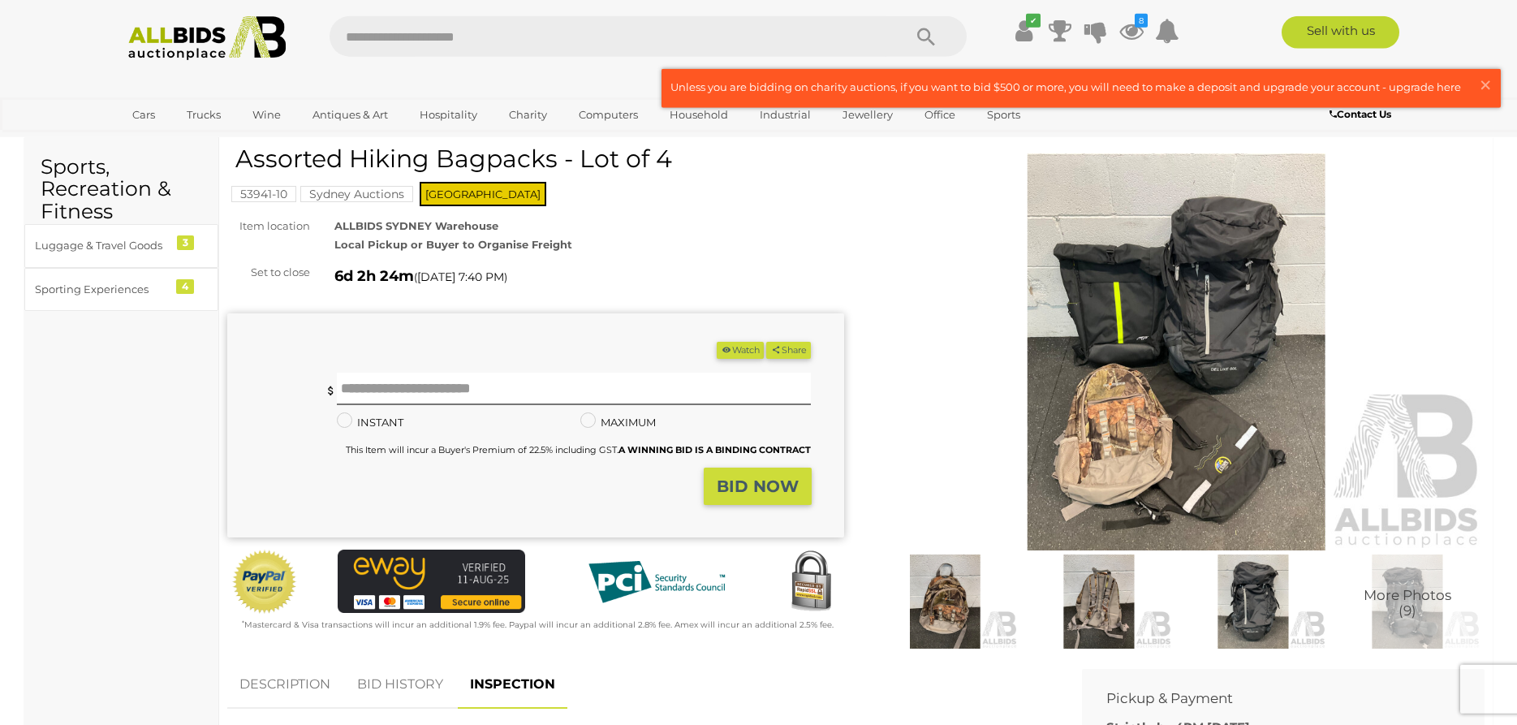
scroll to position [0, 0]
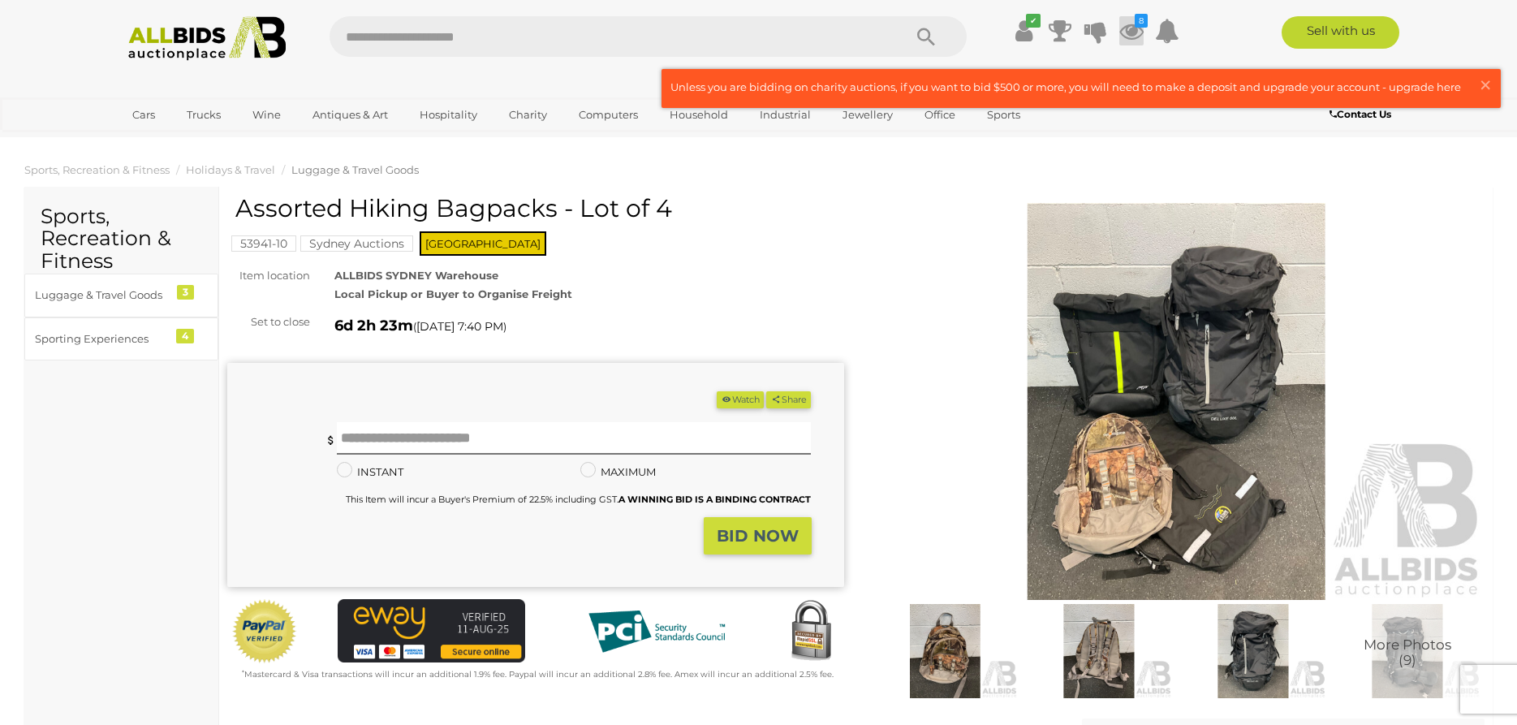
click at [1128, 34] on icon at bounding box center [1131, 30] width 24 height 29
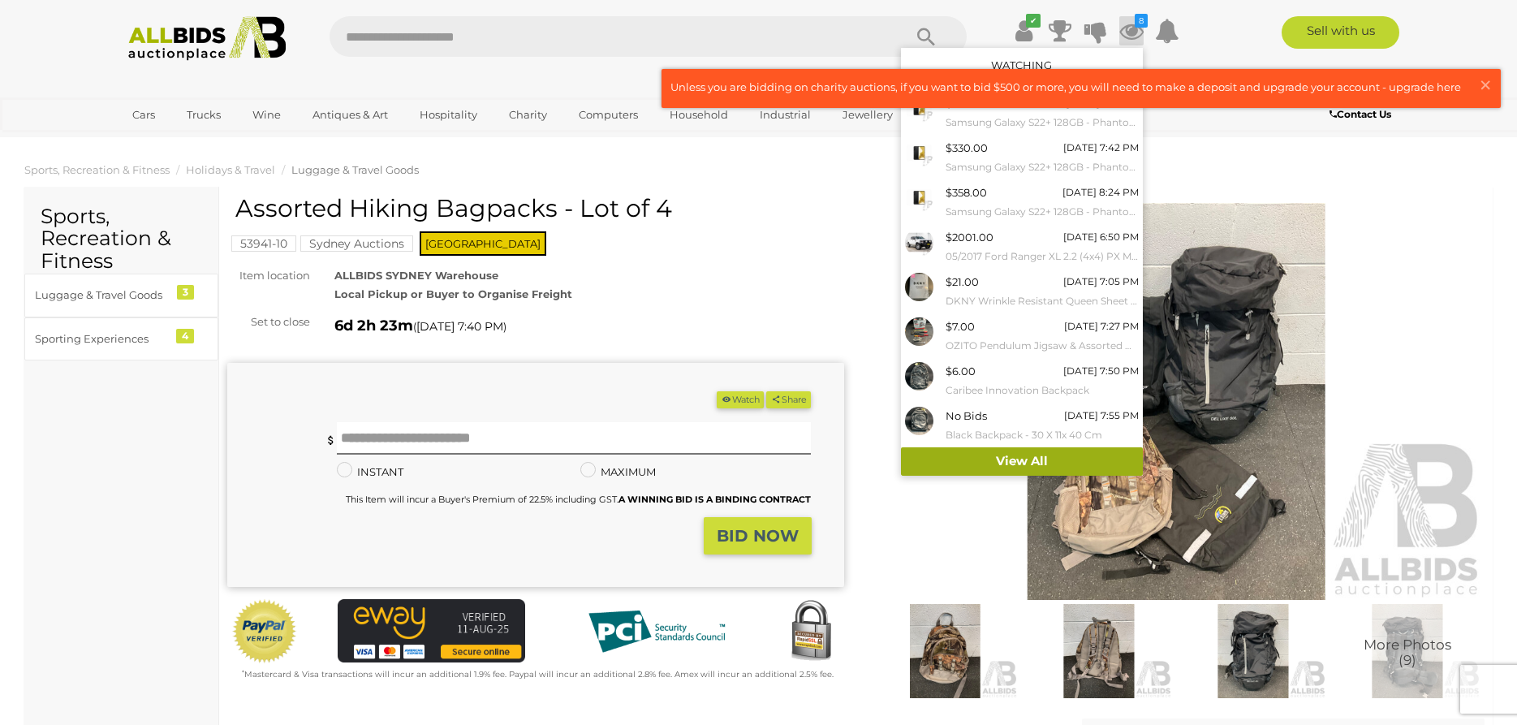
click at [1037, 449] on link "View All" at bounding box center [1022, 461] width 242 height 28
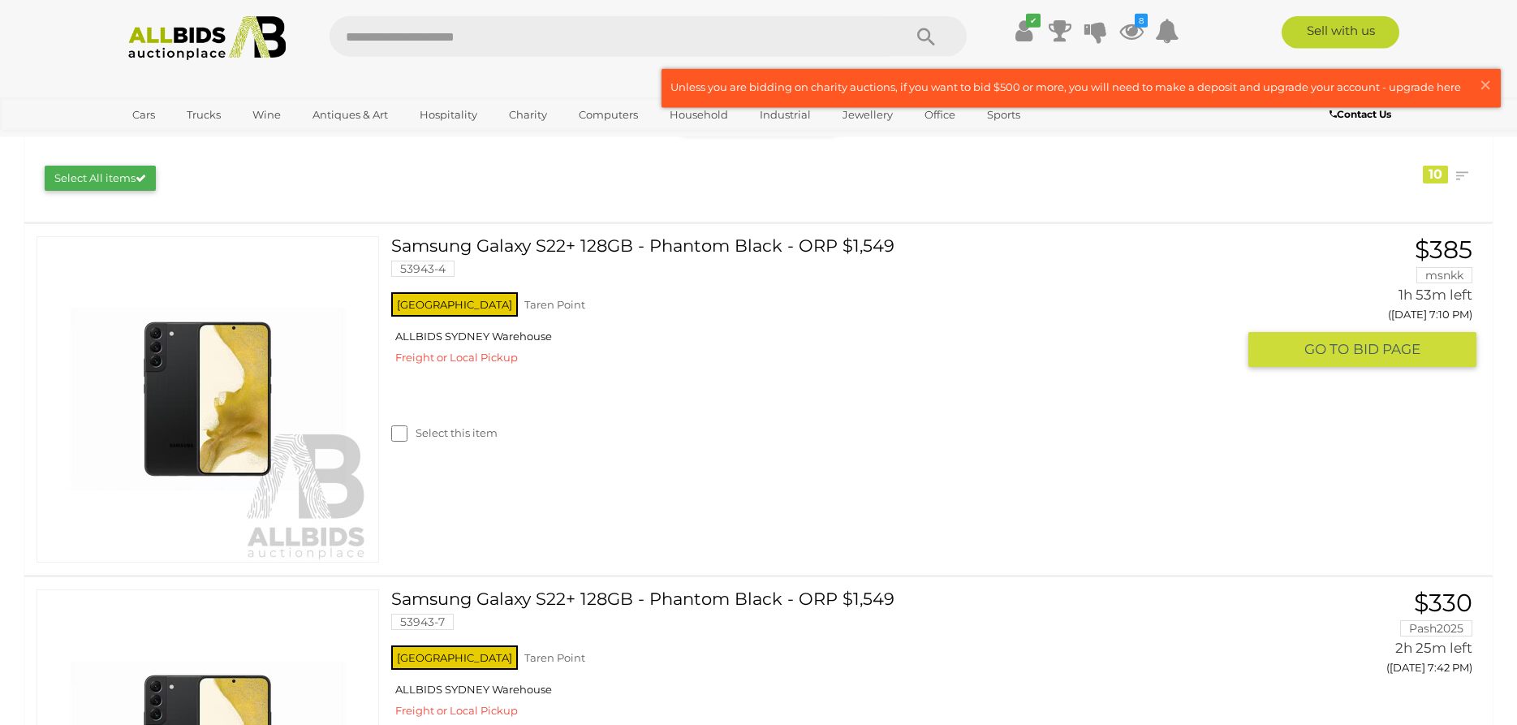
scroll to position [251, 0]
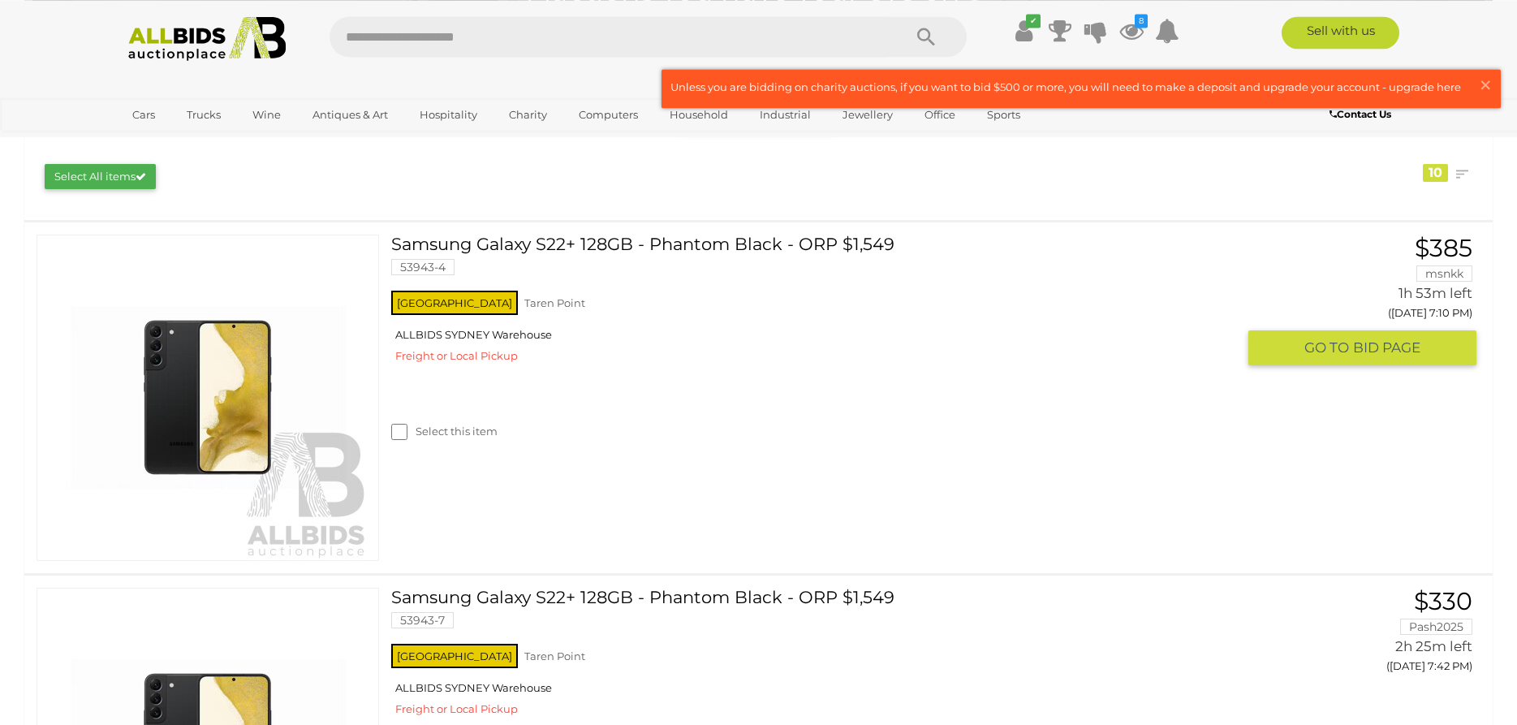
click at [379, 247] on link at bounding box center [208, 398] width 343 height 326
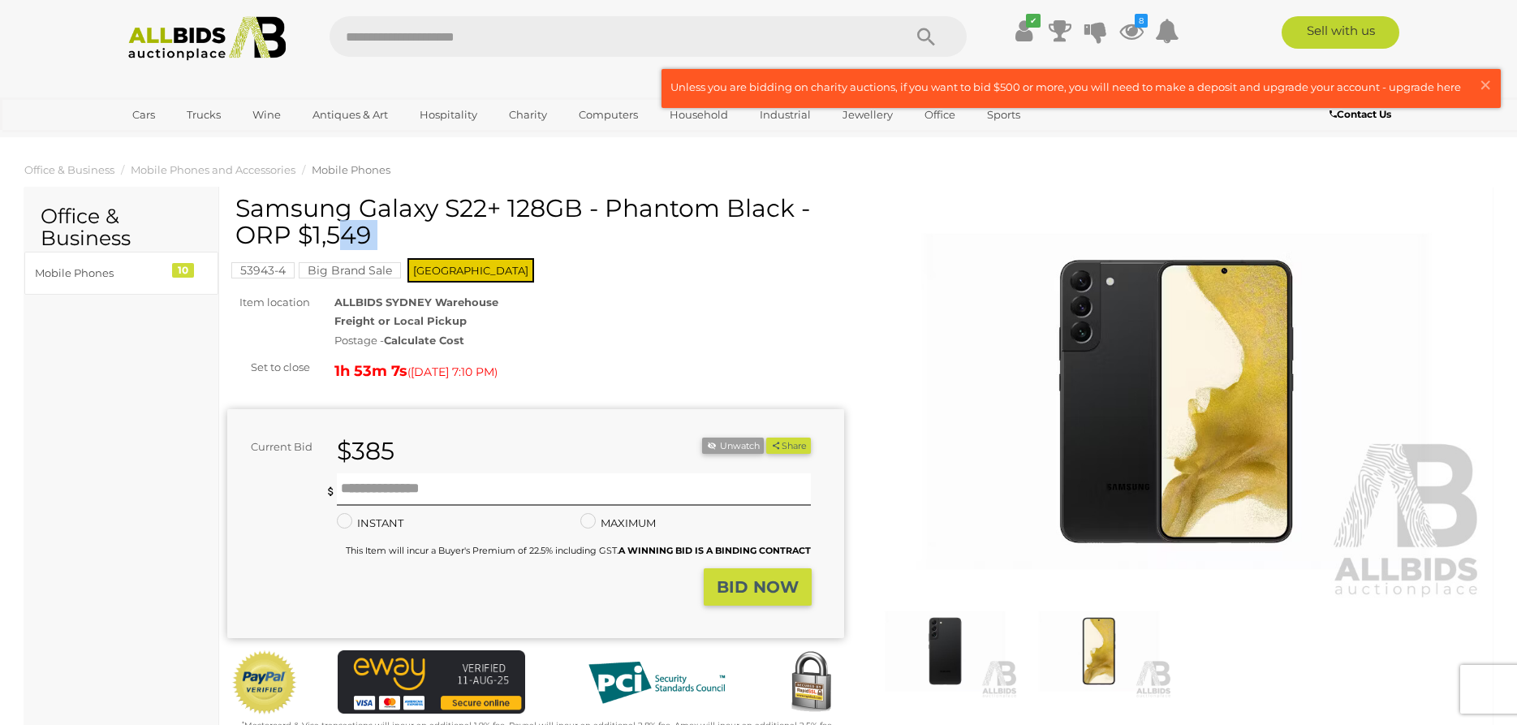
drag, startPoint x: 230, startPoint y: 208, endPoint x: 294, endPoint y: 214, distance: 64.4
click at [294, 214] on div "Samsung Galaxy S22+ 128GB - Phantom Black - ORP $1,549 53943-4 Big Brand Sale […" at bounding box center [535, 465] width 617 height 540
click at [295, 214] on h1 "Samsung Galaxy S22+ 128GB - Phantom Black - ORP $1,549" at bounding box center [537, 222] width 605 height 54
drag, startPoint x: 237, startPoint y: 201, endPoint x: 496, endPoint y: 209, distance: 259.1
click at [496, 209] on h1 "Samsung Galaxy S22+ 128GB - Phantom Black - ORP $1,549" at bounding box center [537, 222] width 605 height 54
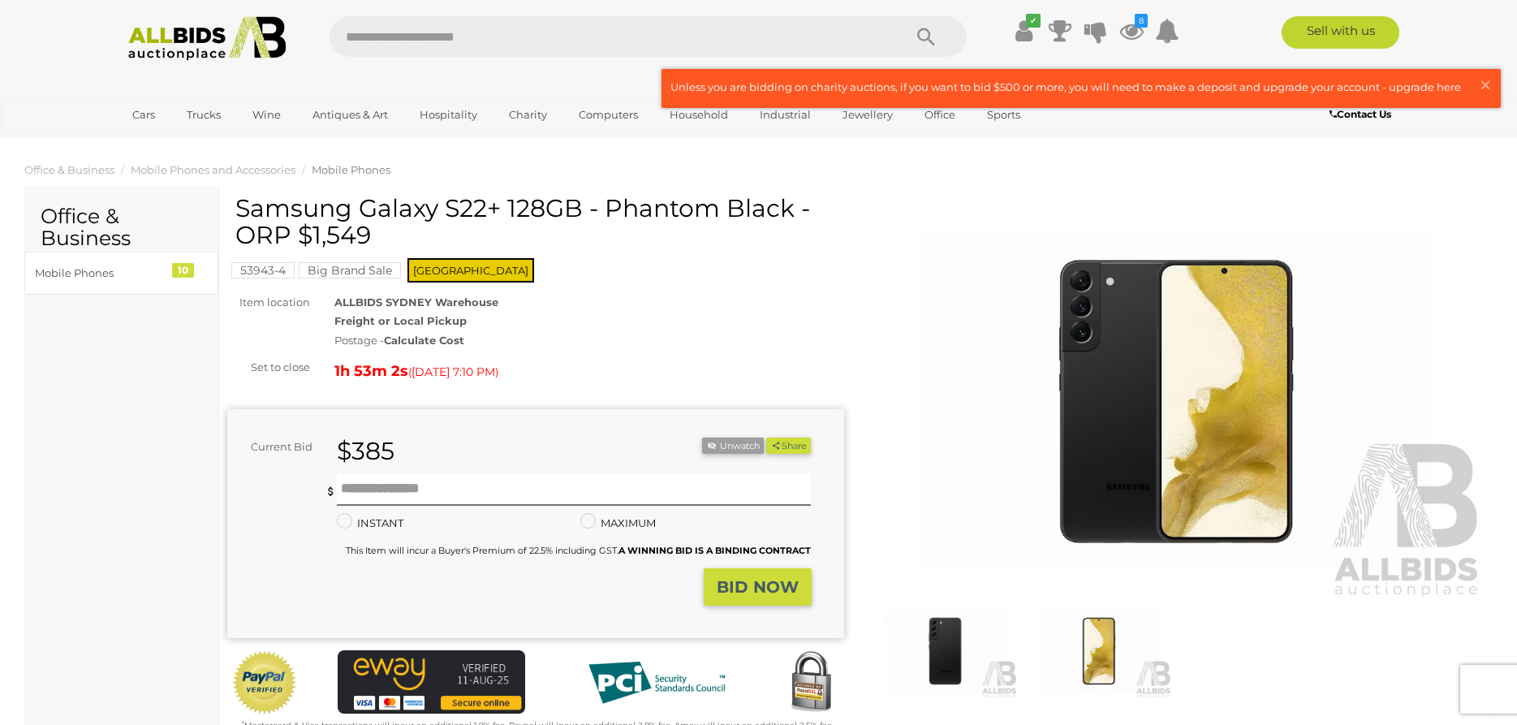
copy h1 "Samsung Galaxy S22+"
click at [1137, 28] on icon at bounding box center [1131, 30] width 24 height 29
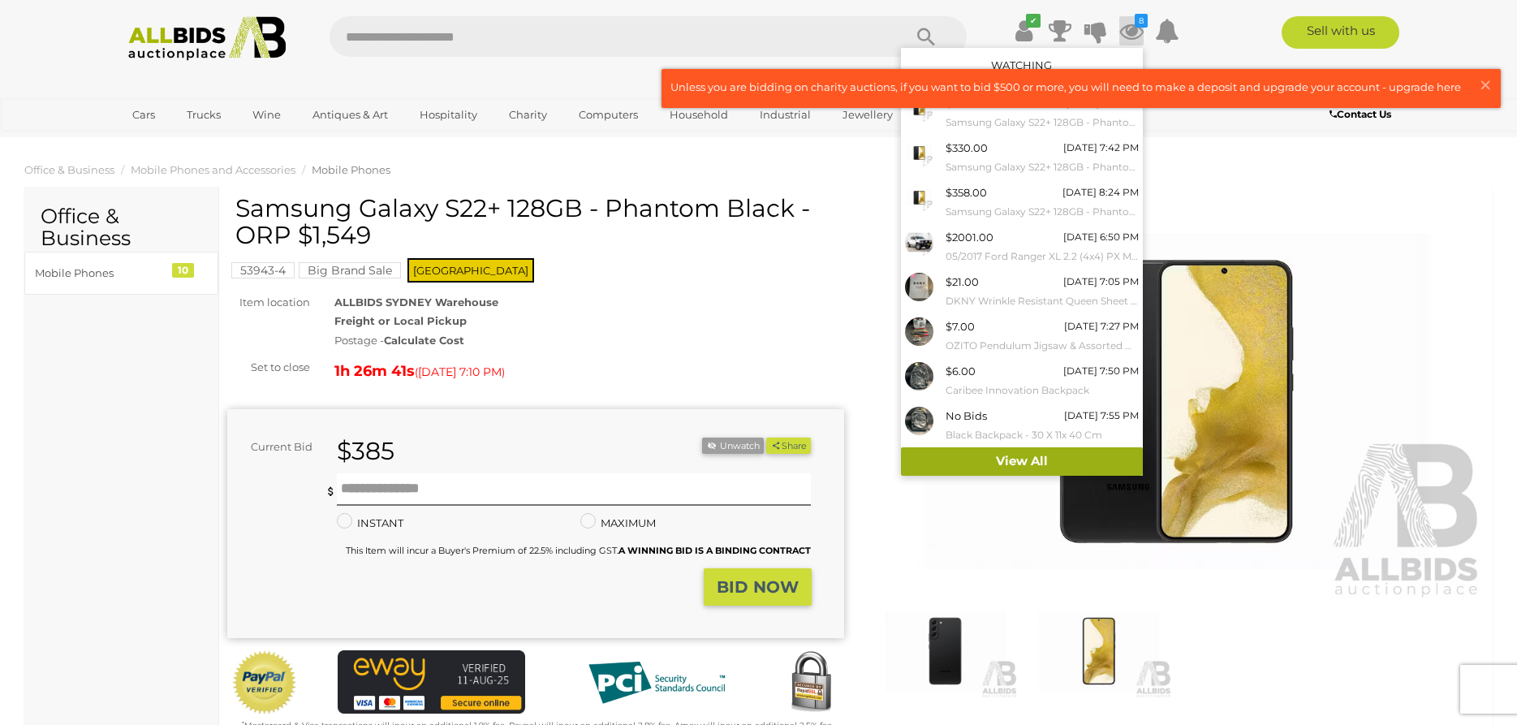
click at [1001, 459] on link "View All" at bounding box center [1022, 461] width 242 height 28
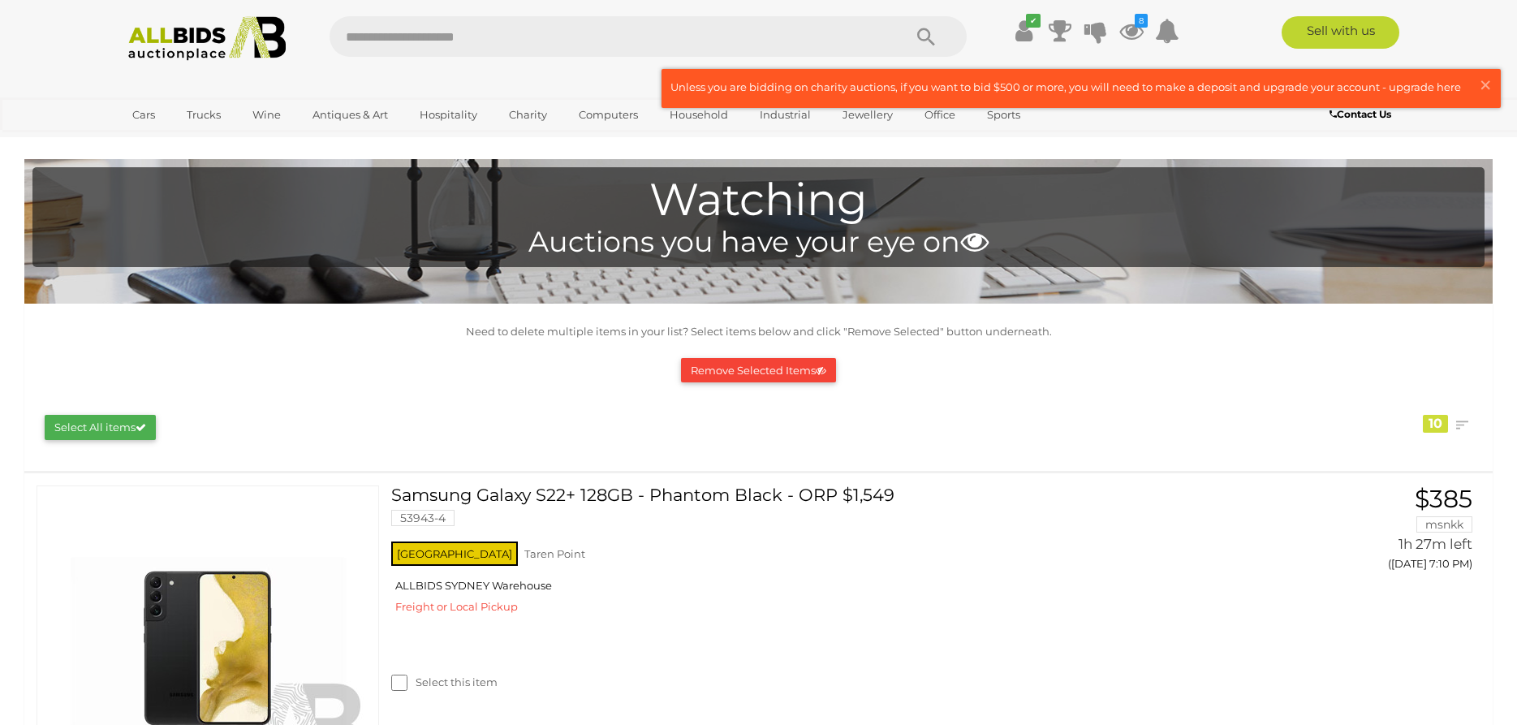
scroll to position [388, 0]
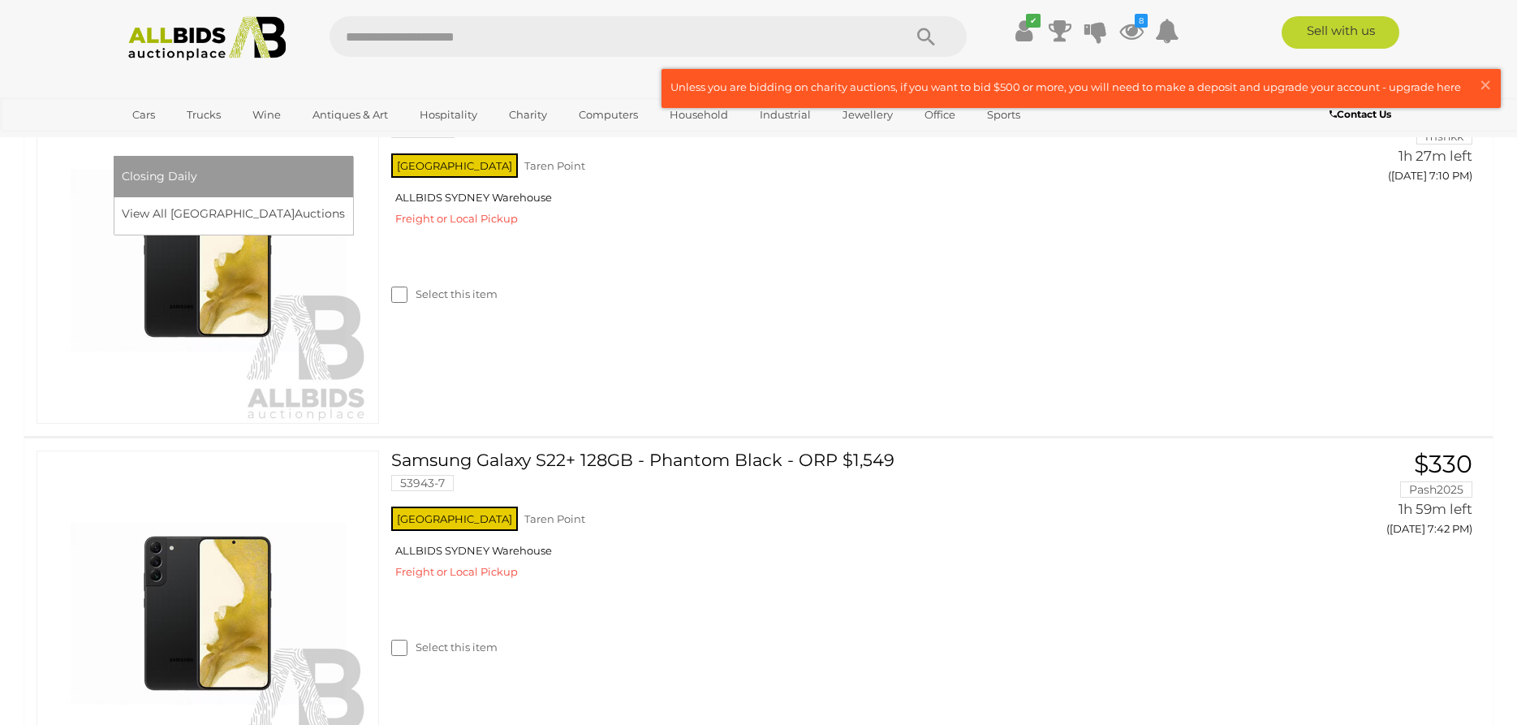
click at [258, 128] on link "[GEOGRAPHIC_DATA]" at bounding box center [190, 141] width 136 height 27
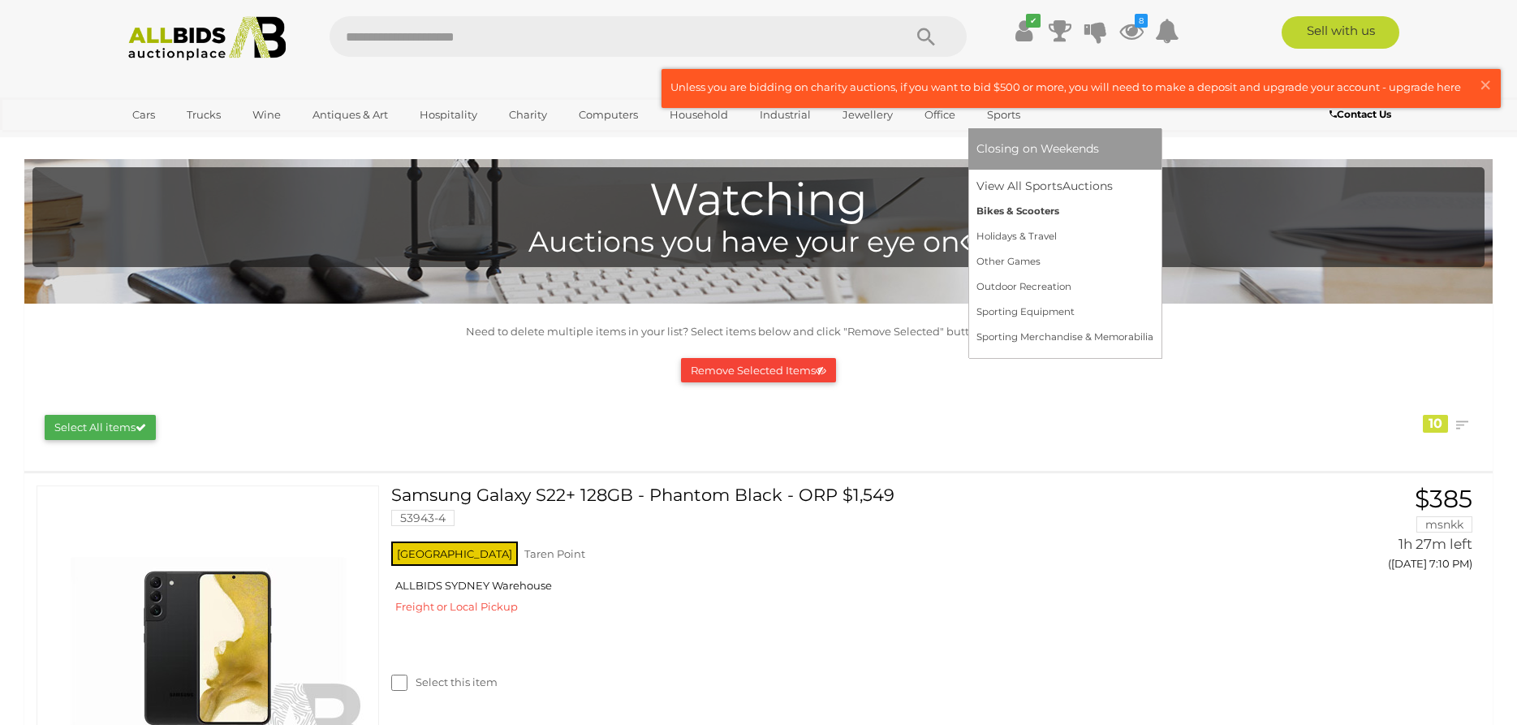
click at [999, 206] on link "Bikes & Scooters" at bounding box center [1065, 211] width 177 height 25
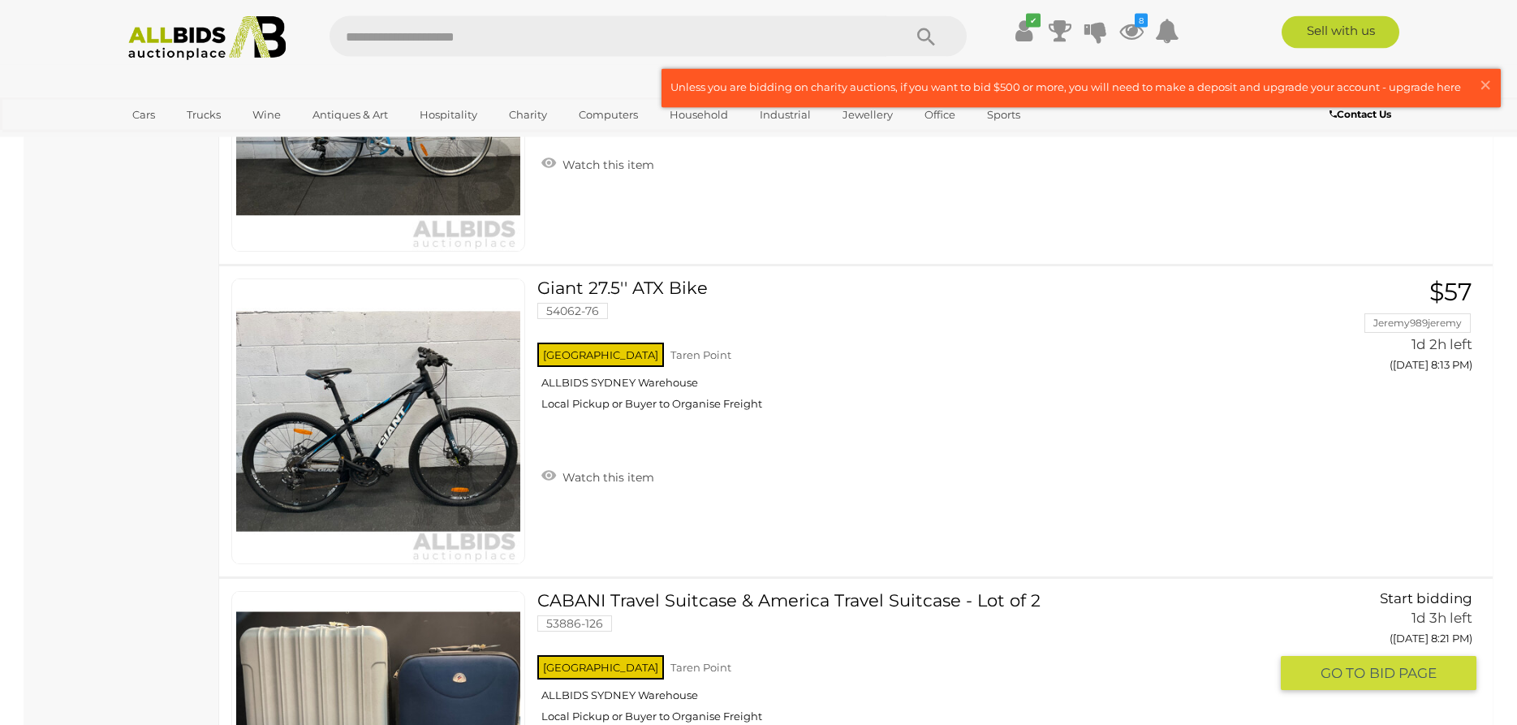
scroll to position [1986, 0]
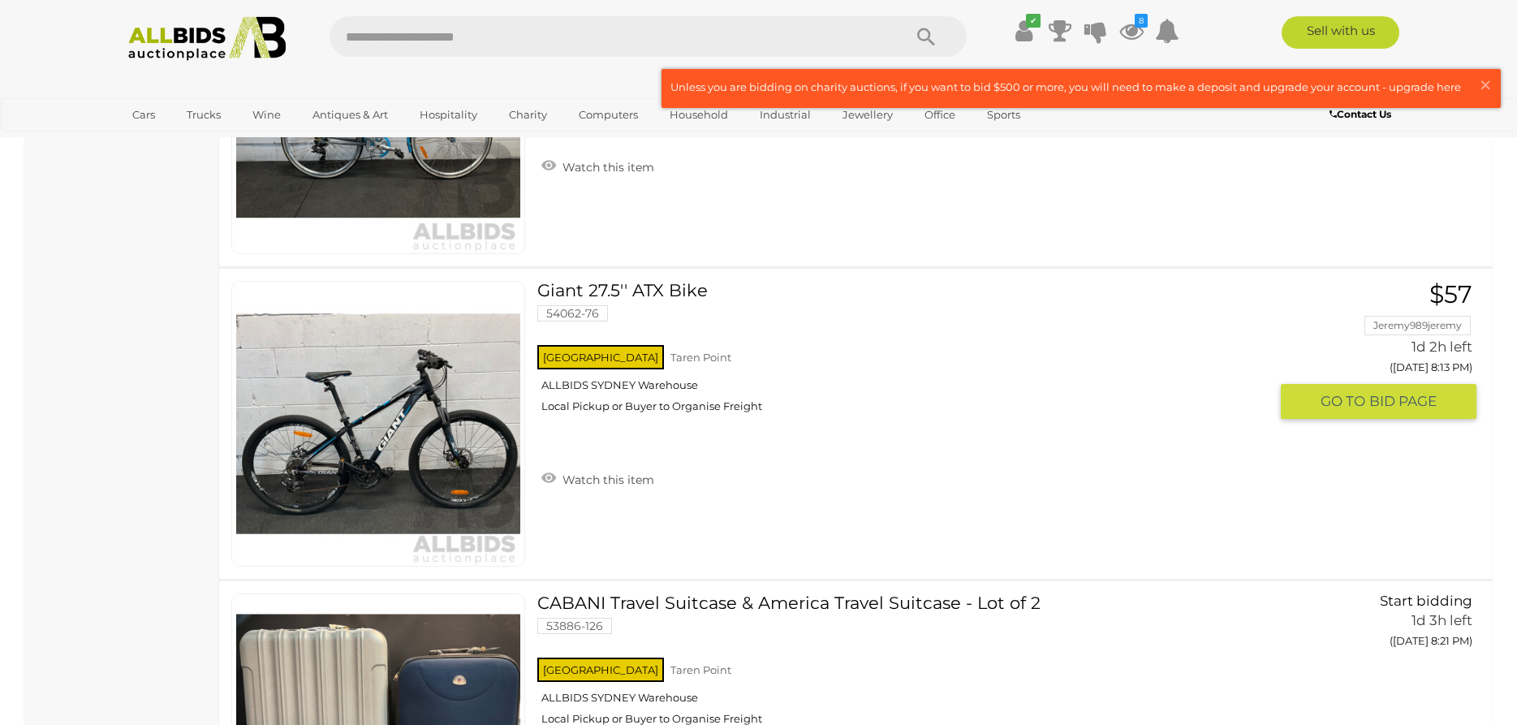
click at [468, 455] on img at bounding box center [378, 424] width 284 height 284
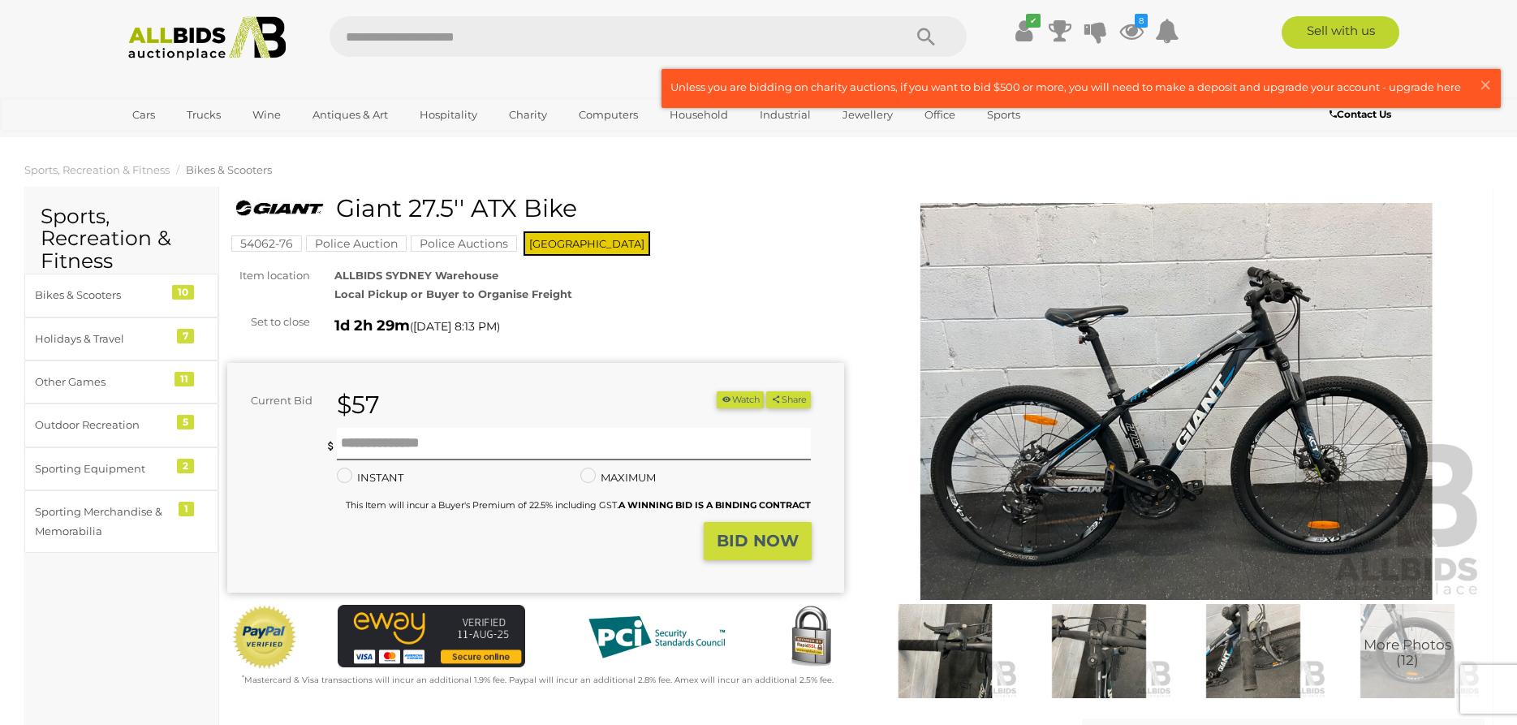
click at [1129, 408] on img at bounding box center [1177, 402] width 617 height 398
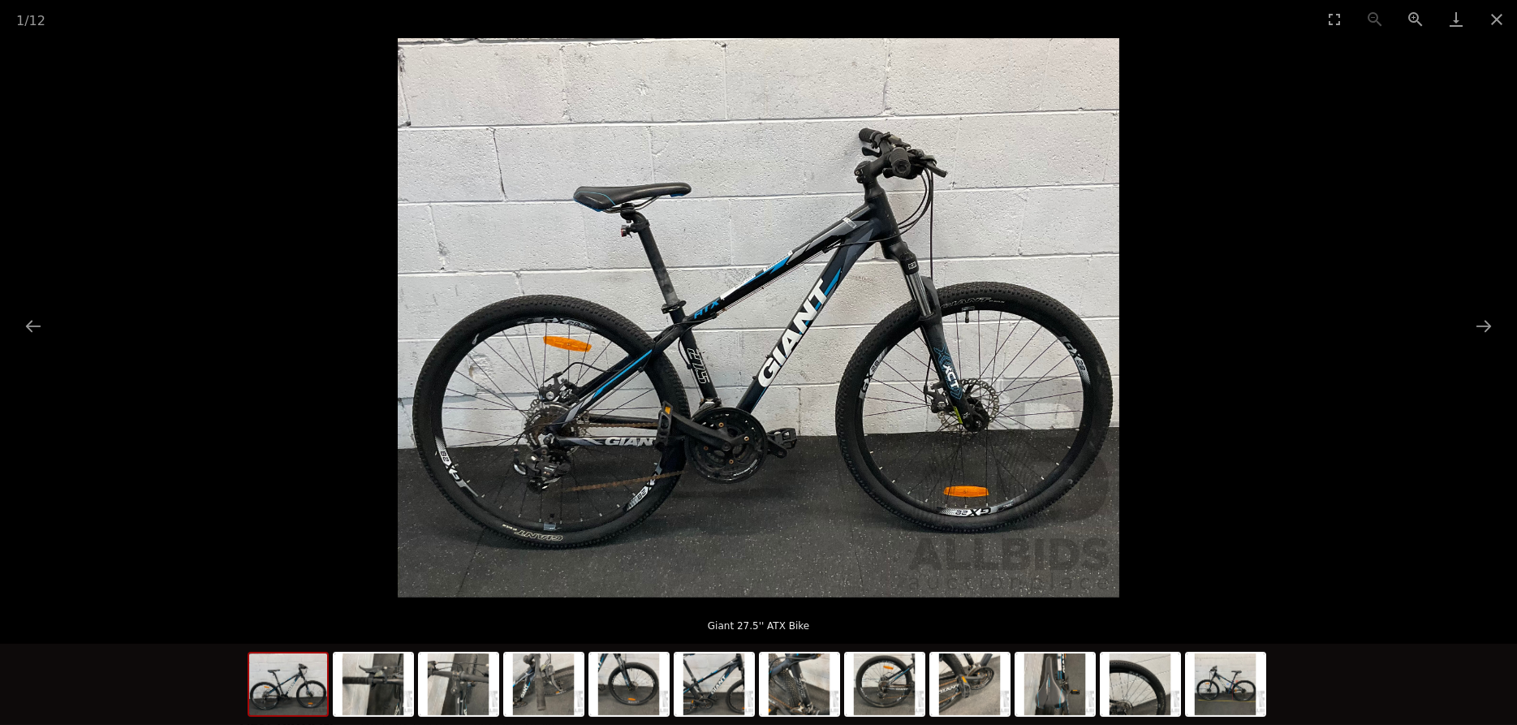
scroll to position [7, 0]
click at [965, 677] on img at bounding box center [970, 685] width 78 height 62
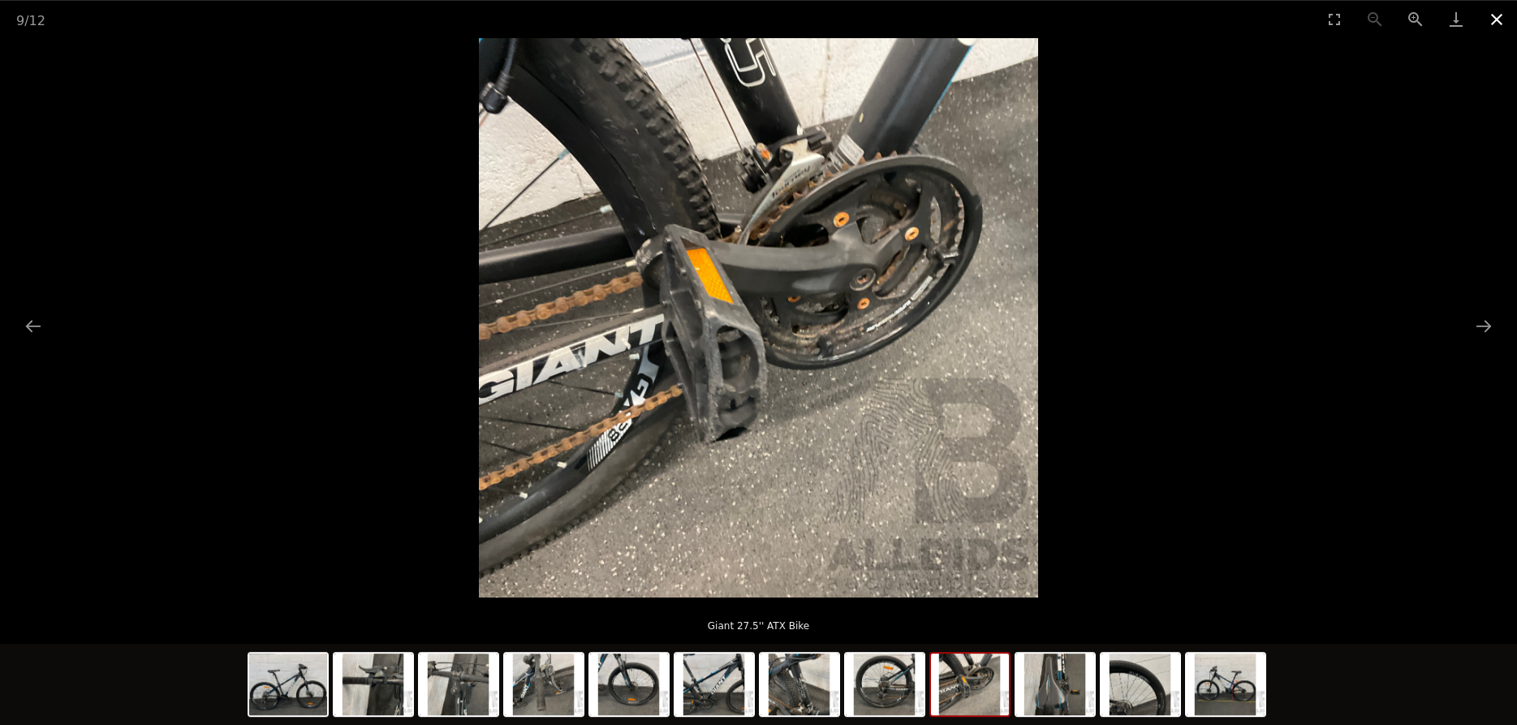
click at [1492, 13] on button "Close gallery" at bounding box center [1497, 19] width 41 height 38
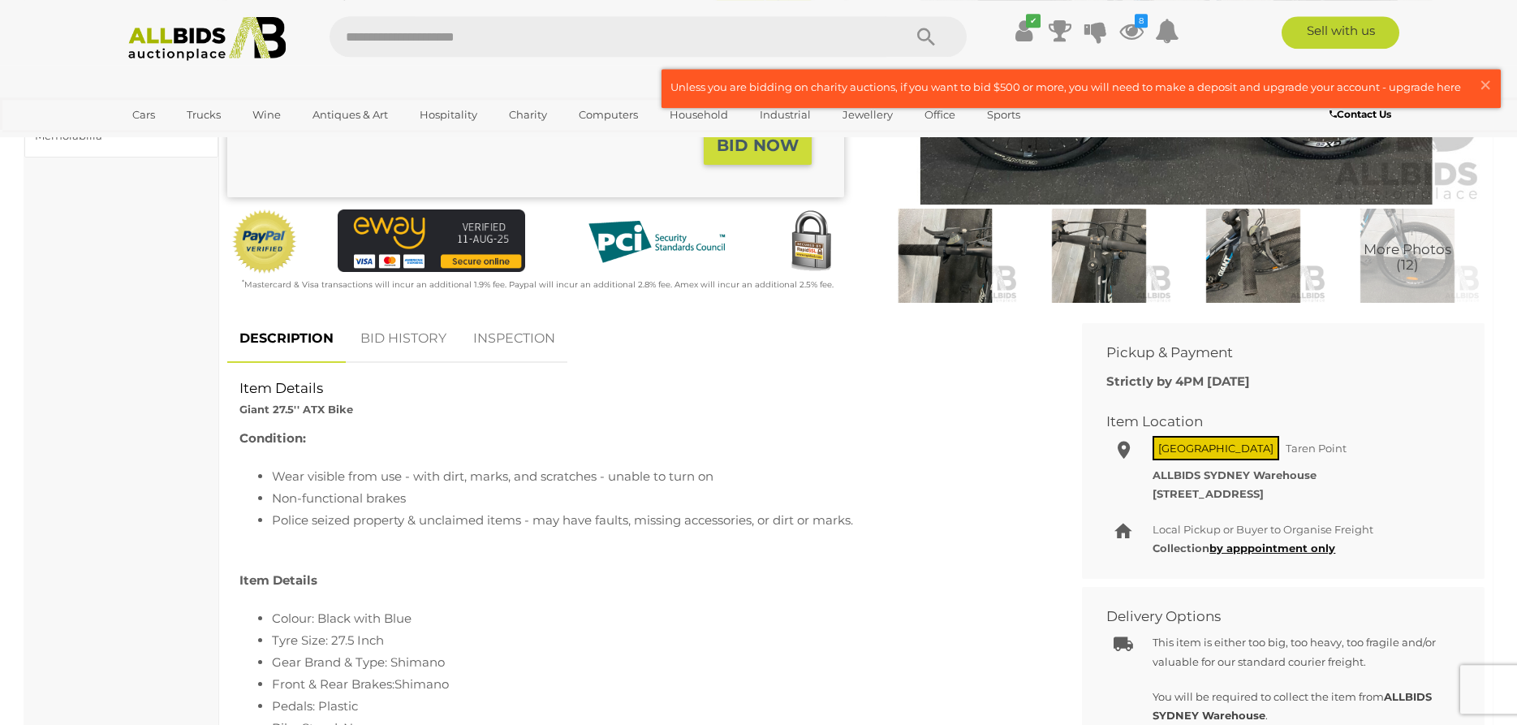
scroll to position [389, 0]
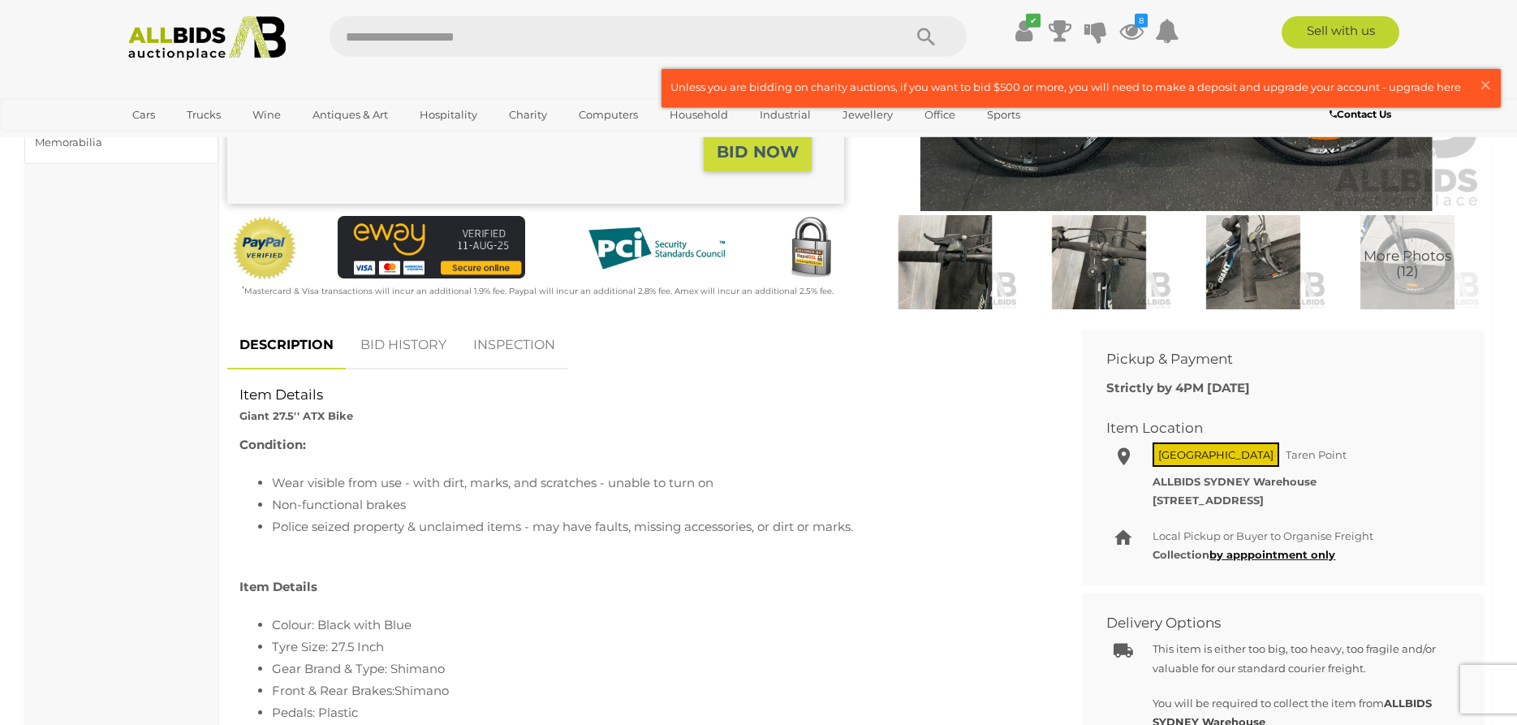
click at [530, 345] on link "INSPECTION" at bounding box center [514, 345] width 106 height 48
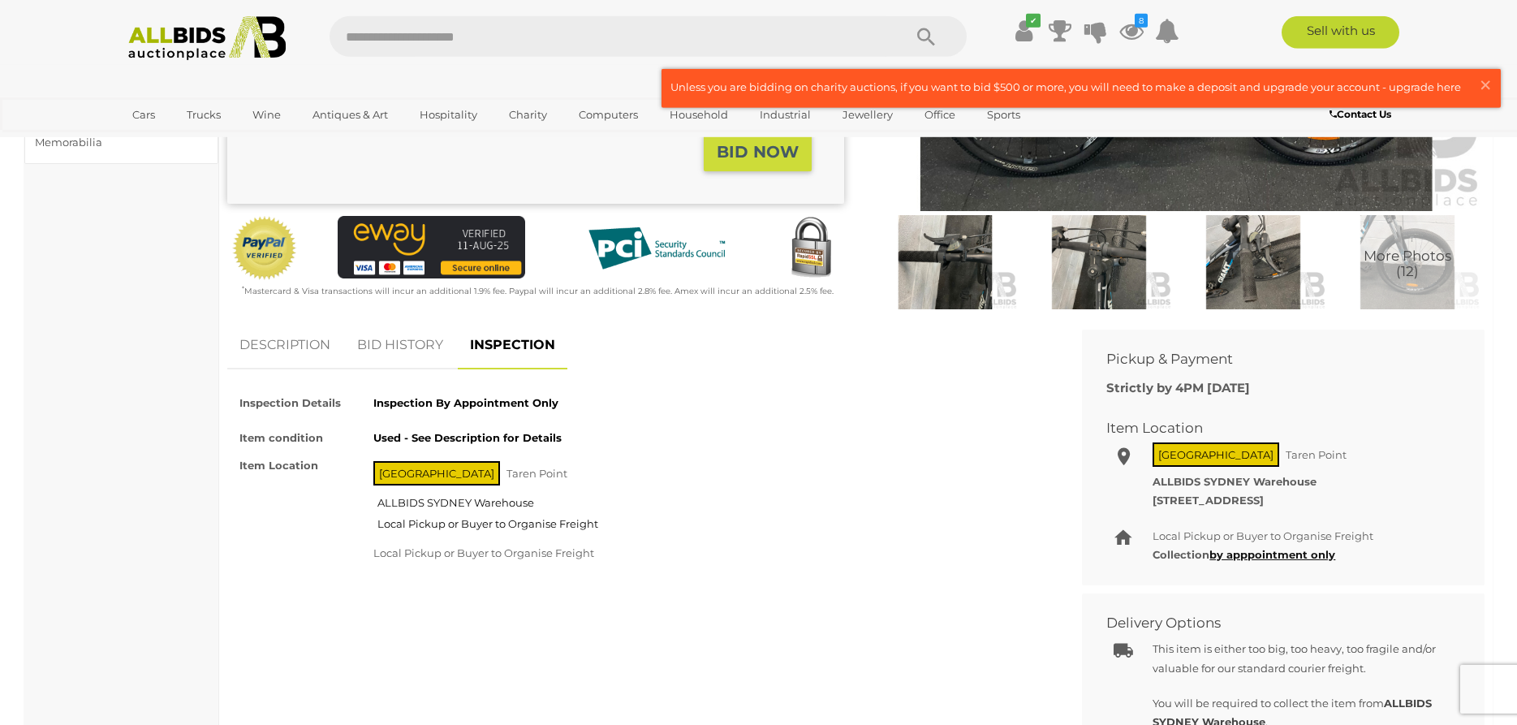
click at [1085, 253] on img at bounding box center [1099, 262] width 146 height 94
